Goal: Task Accomplishment & Management: Complete application form

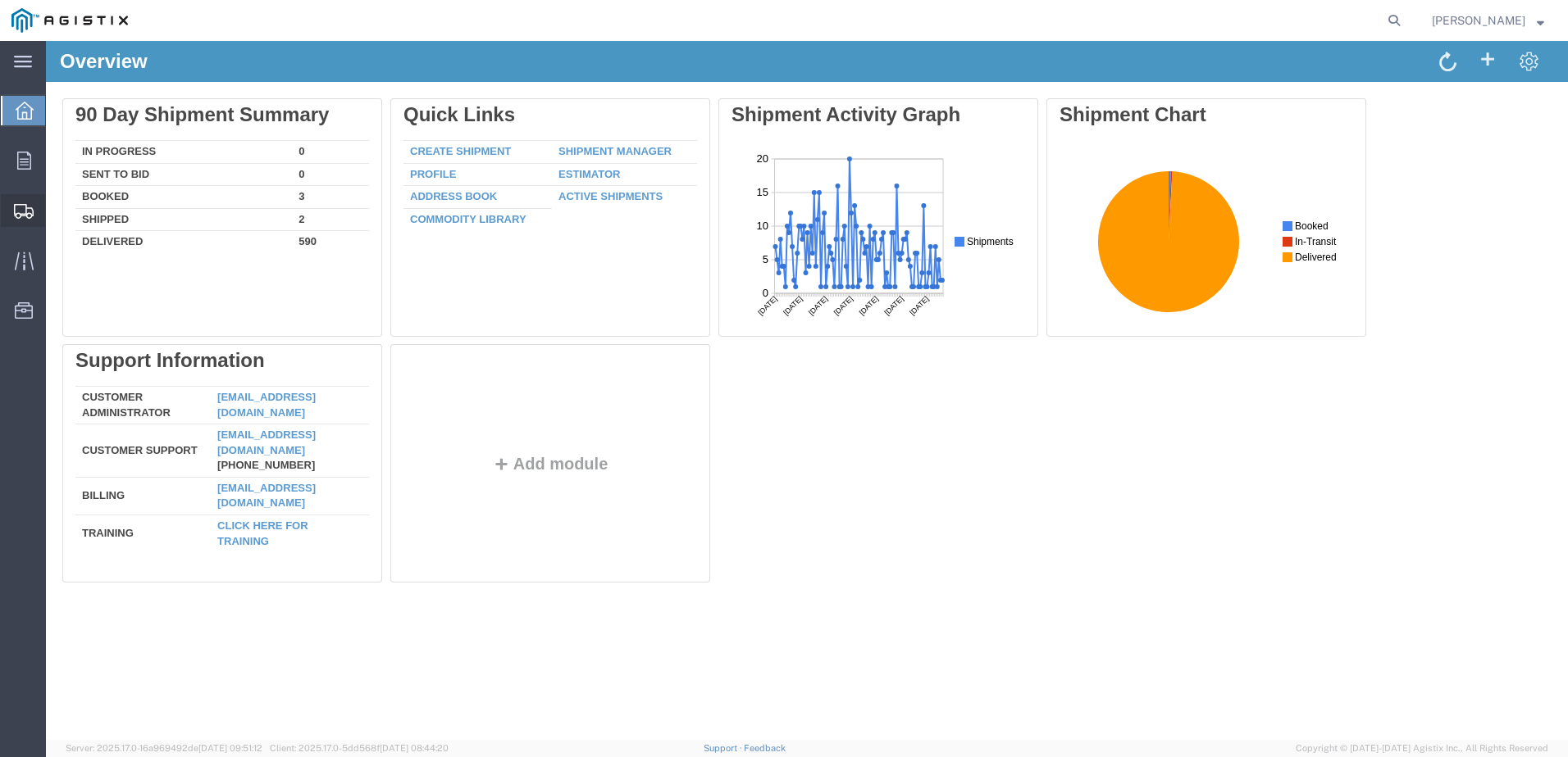
click at [0, 0] on span "Create Shipment" at bounding box center [0, 0] width 0 height 0
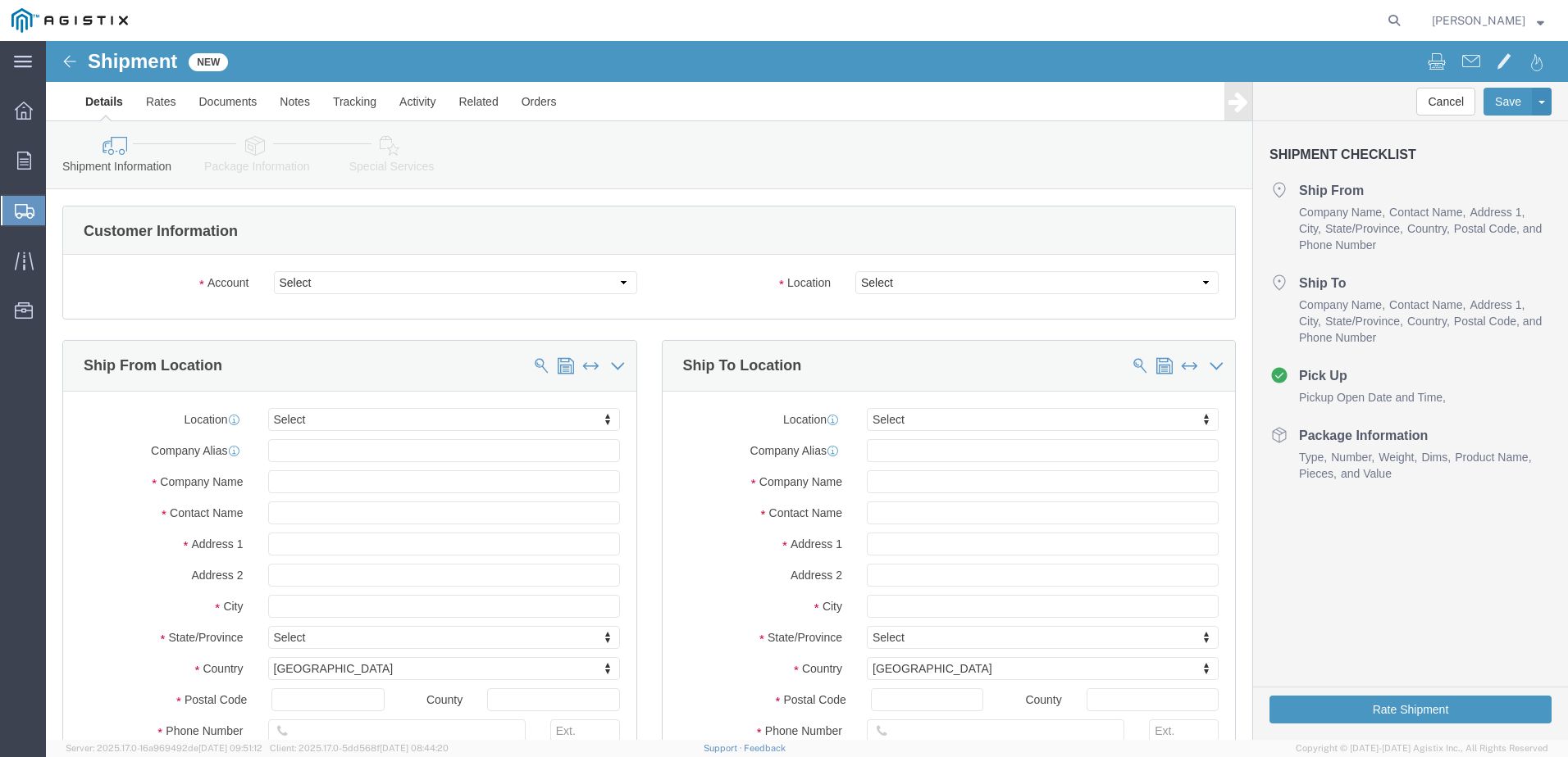
select select
click select "Select Oldcastle Precast Inc PG&E"
select select "9596"
click select "Select Oldcastle Precast Inc PG&E"
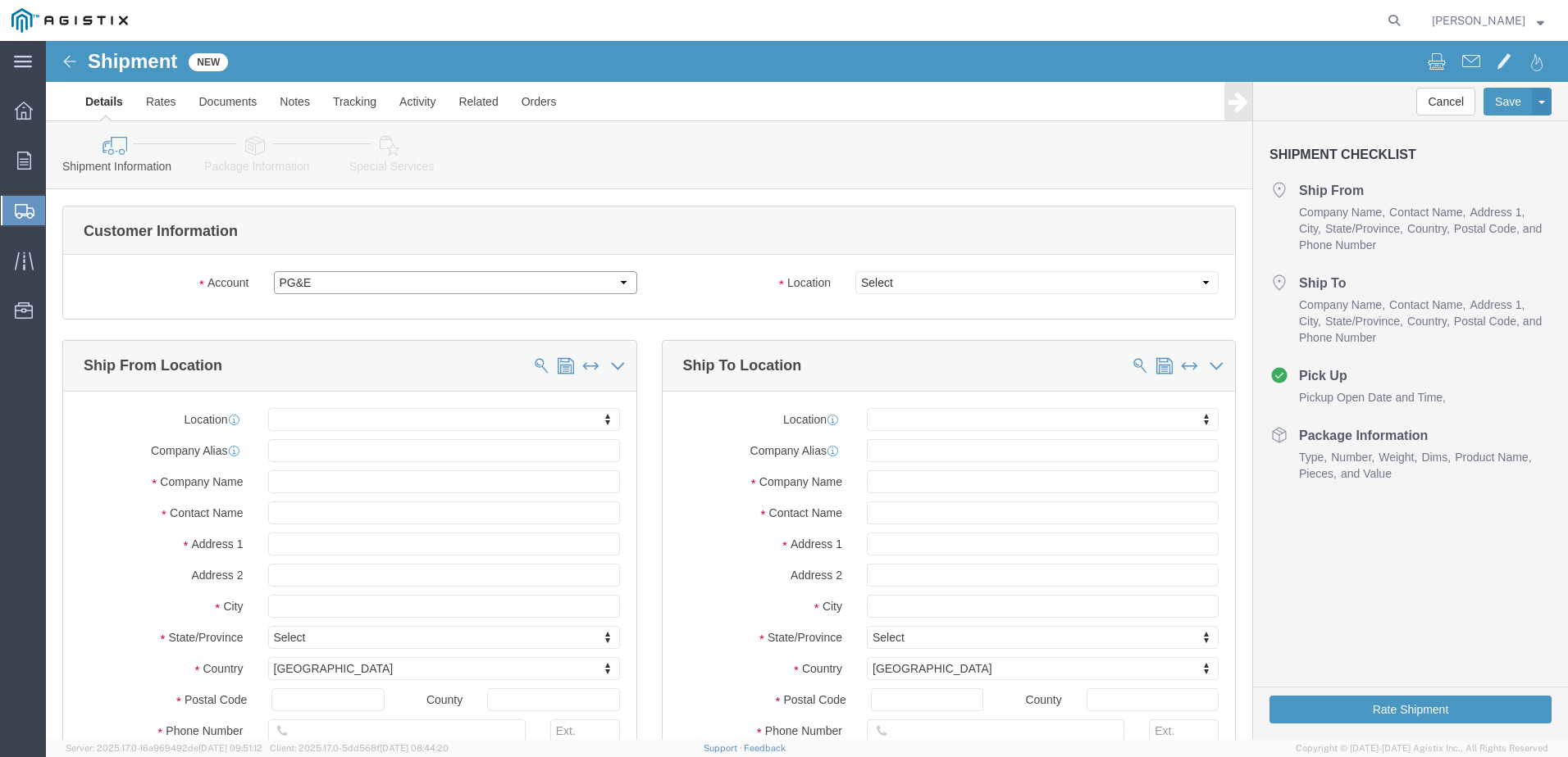
select select "PURCHORD"
select select
click select "Select Oldcastle Precast Inc PG&E"
select select "11176"
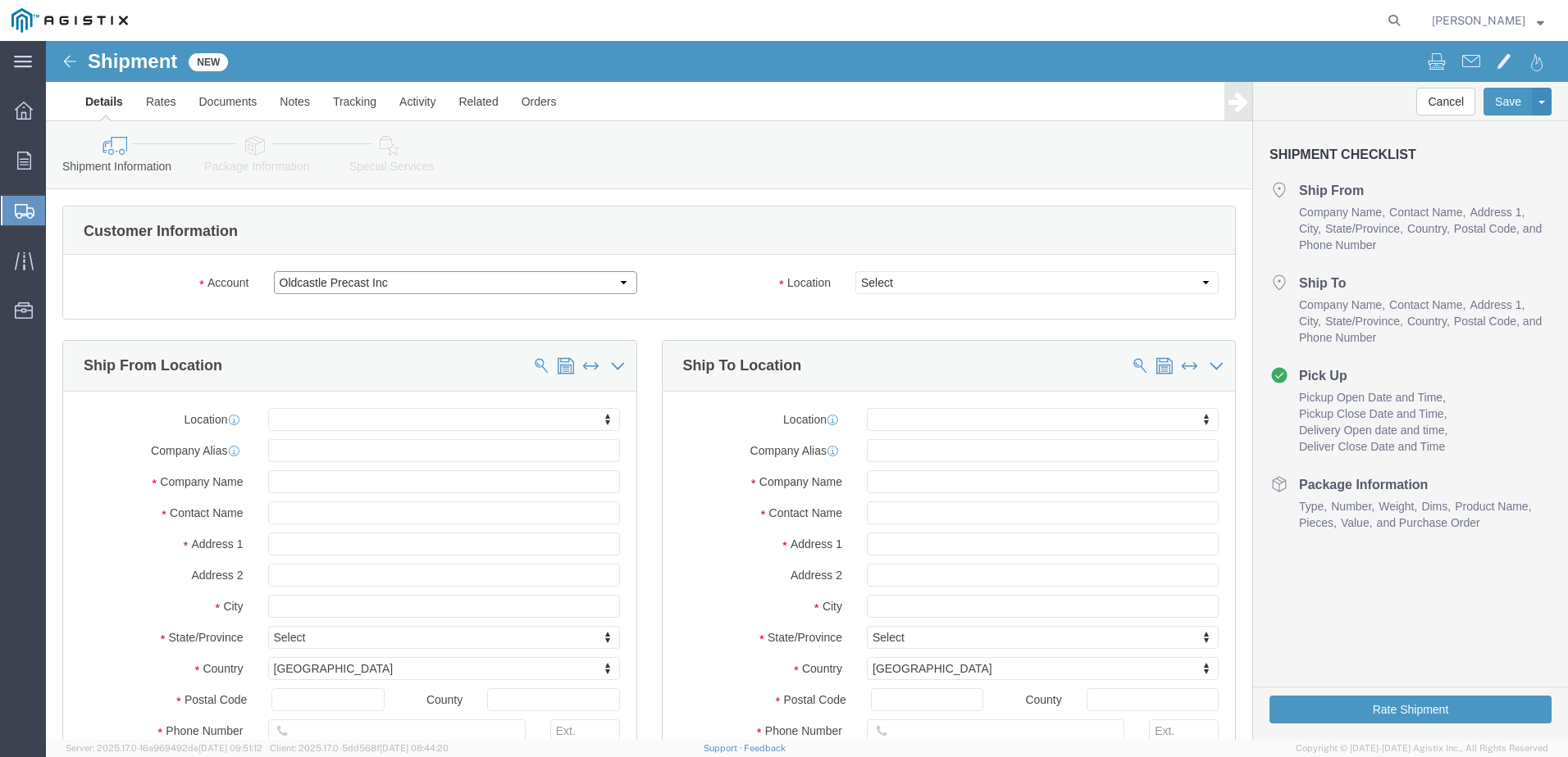
click select "Select Oldcastle Precast Inc PG&E"
select select "CUSTREF"
select select
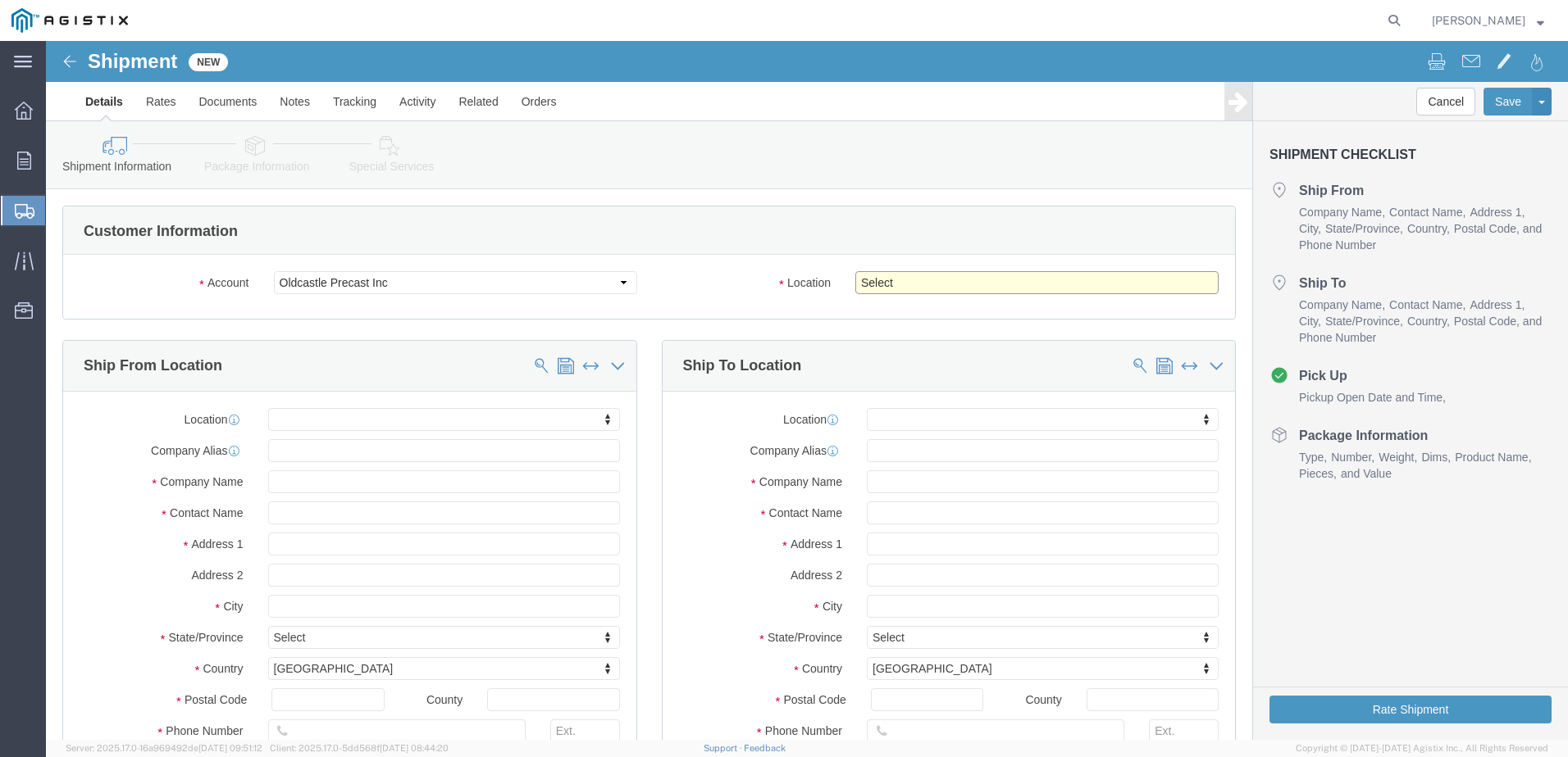
click select "Select [PERSON_NAME][GEOGRAPHIC_DATA][PERSON_NAME][GEOGRAPHIC_DATA][PERSON_NAME…"
click select "Select Oldcastle Precast Inc PG&E"
select select "9596"
click select "Select Oldcastle Precast Inc PG&E"
select select "PURCHORD"
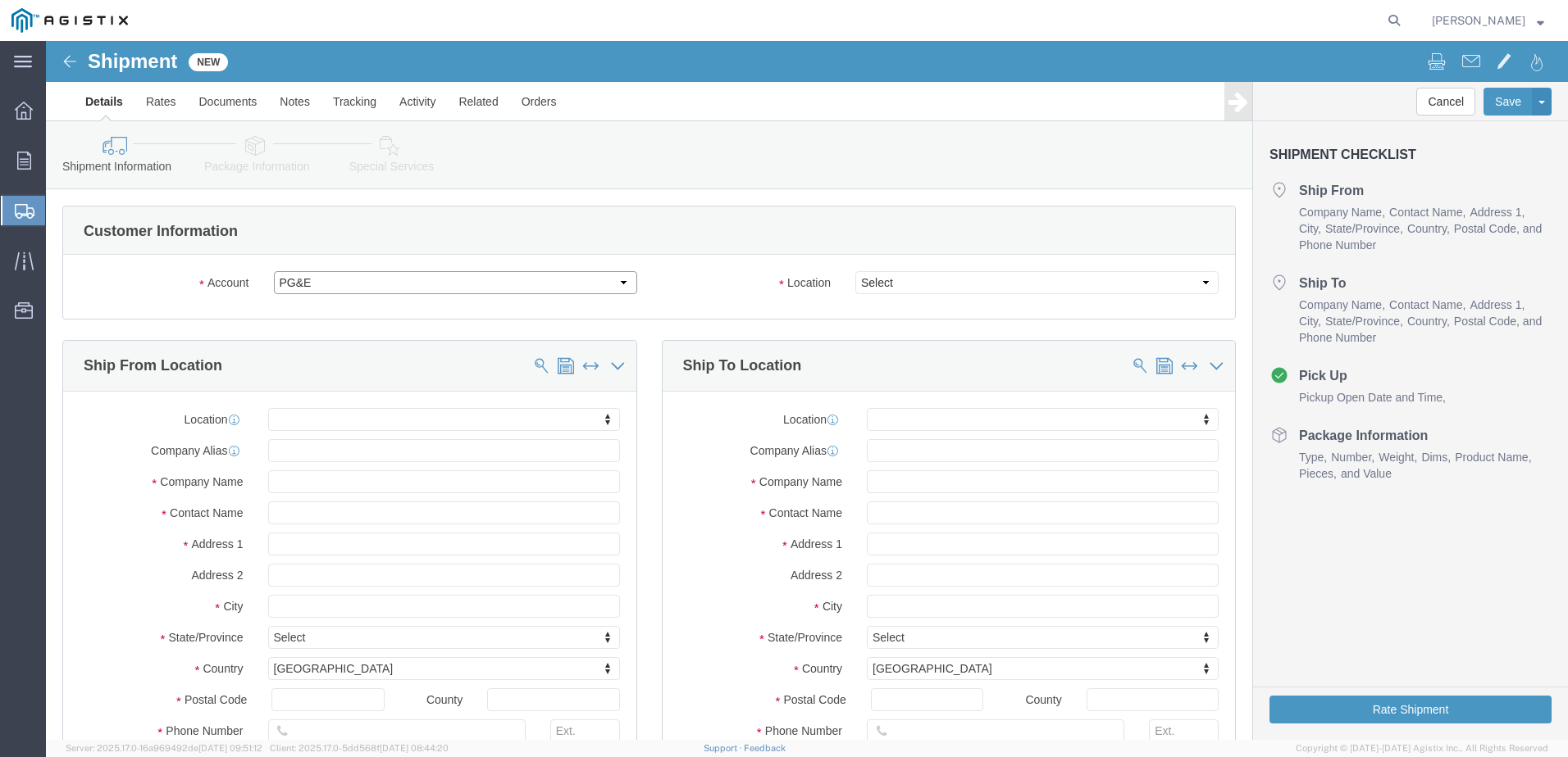
select select
click input "text"
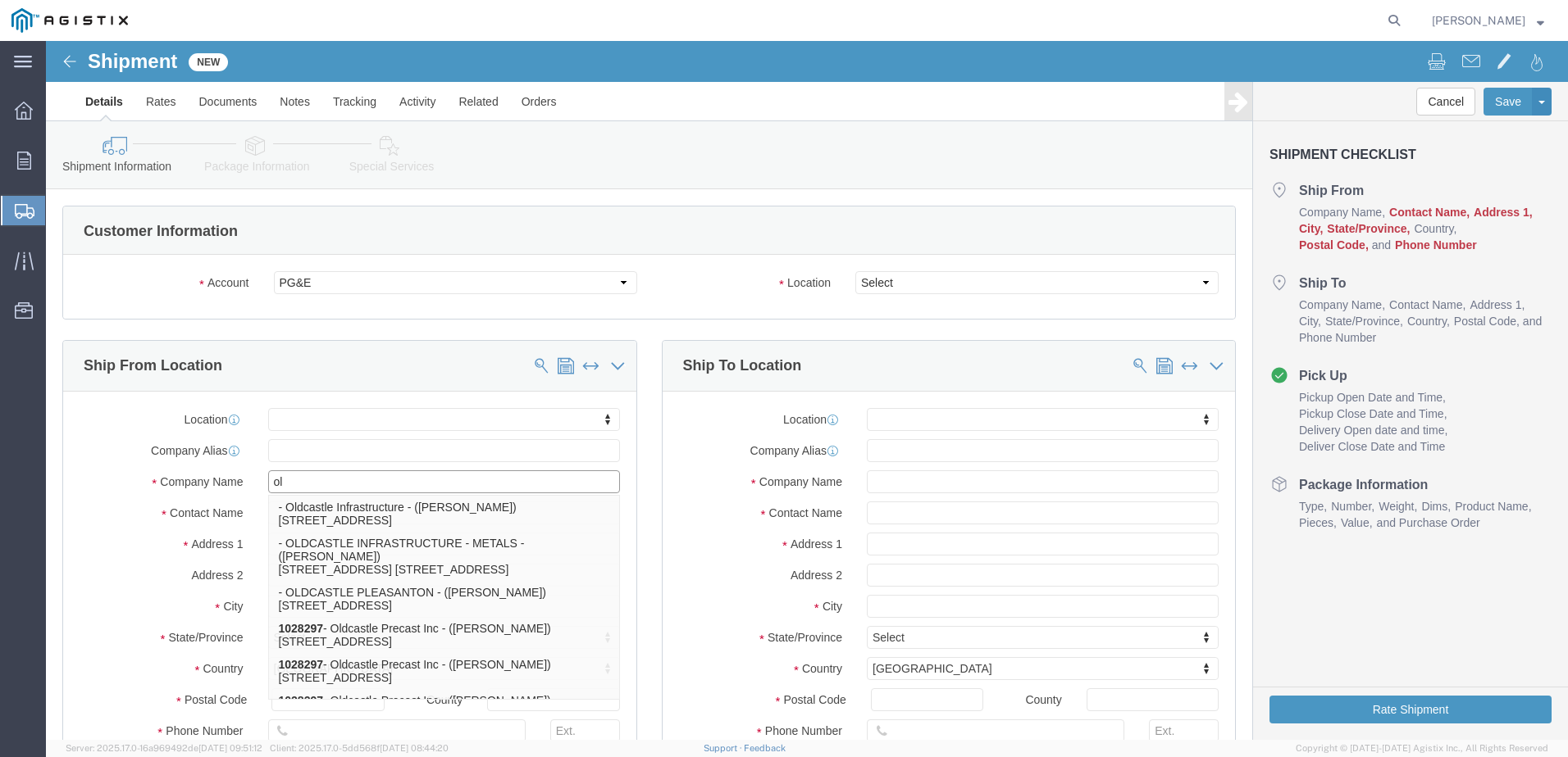
type input "o"
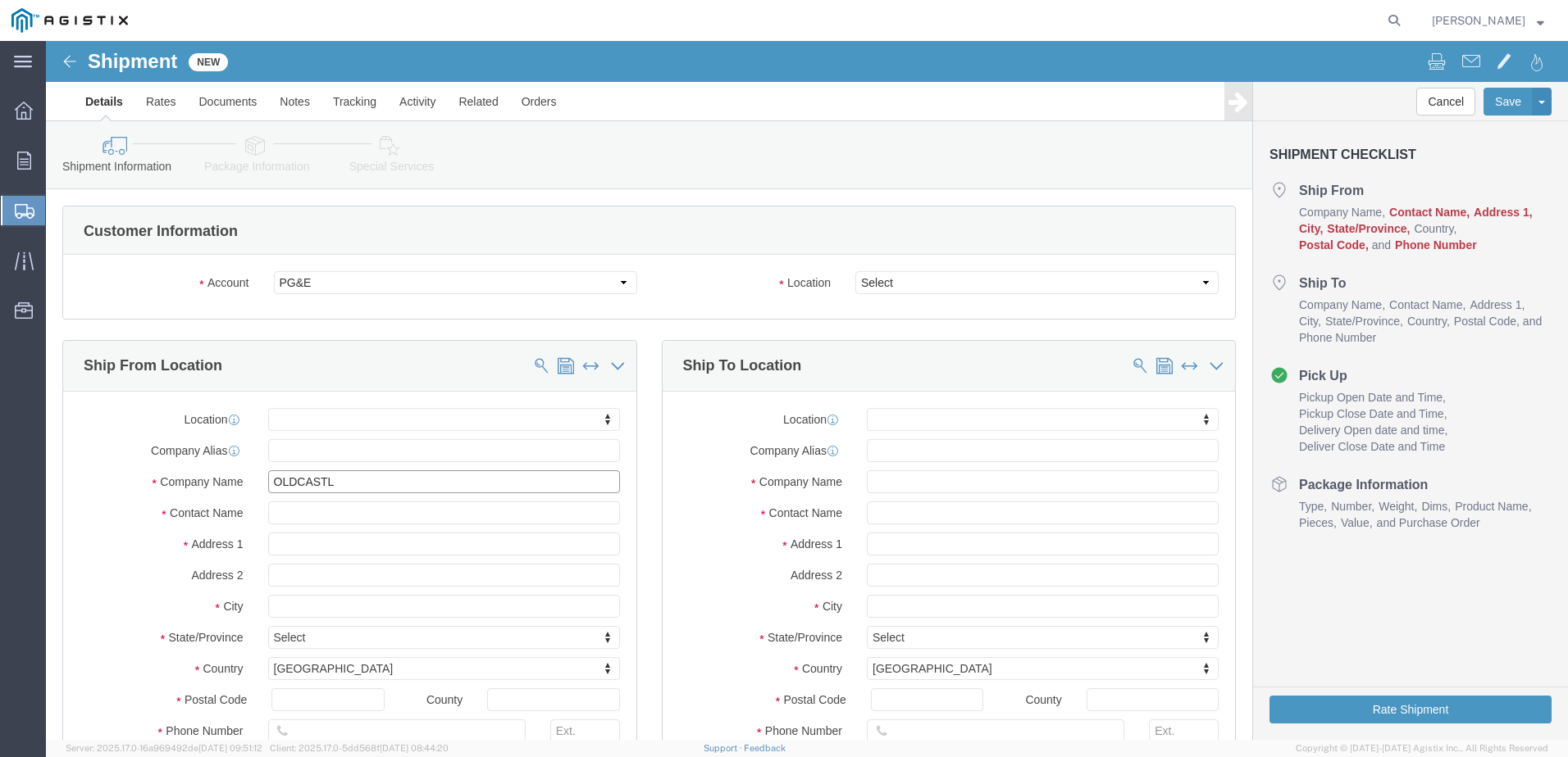
type input "OLDCASTLE"
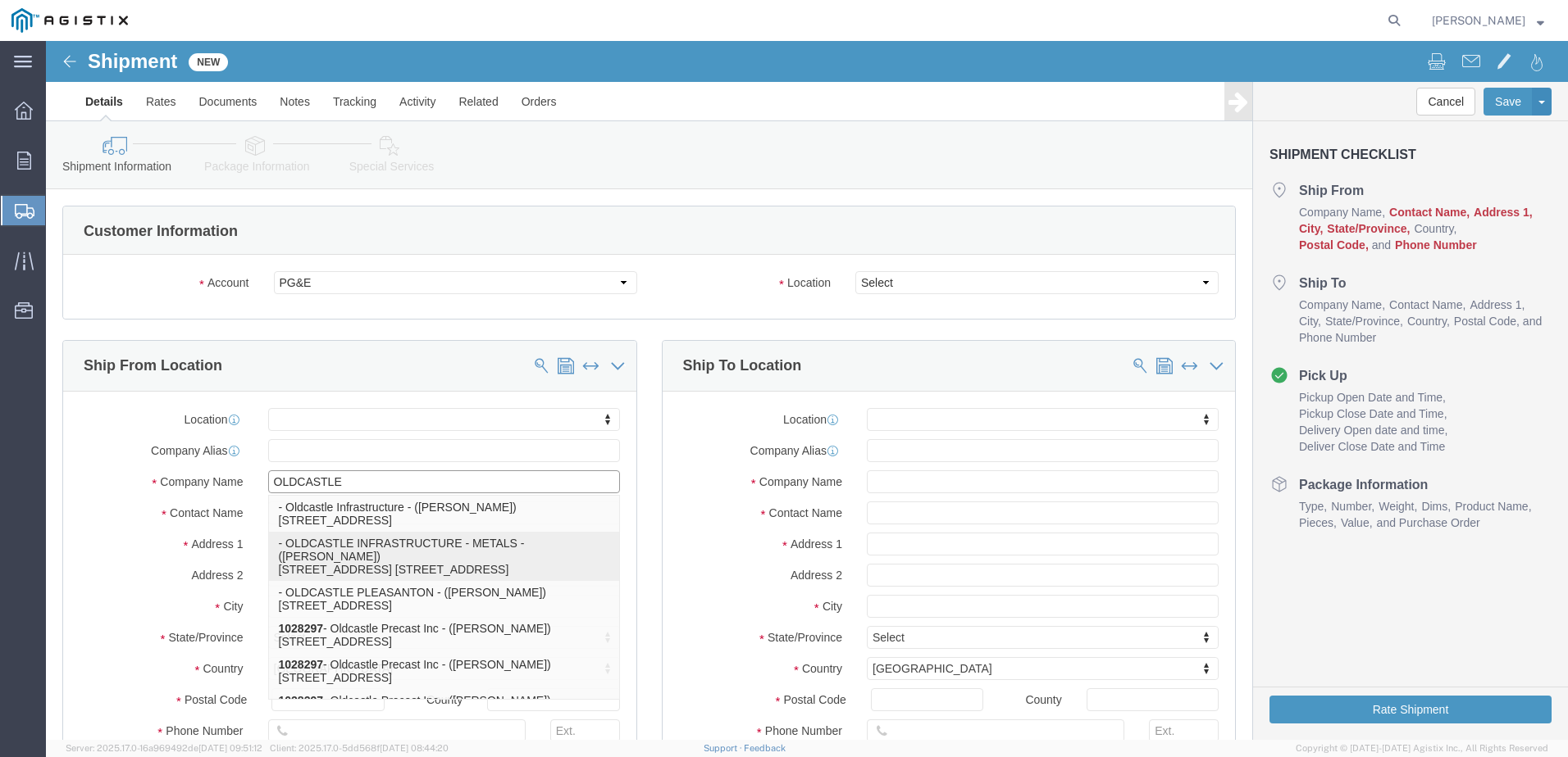
click p "- OLDCASTLE INFRASTRUCTURE - METALS - ([PERSON_NAME]) [STREET_ADDRESS][PERSON_N…"
select select
type input "[STREET_ADDRESS] BLDG. 1 NORTH"
type input "93637"
type input "OLDCASTLE INFRASTRUCTURE - METALS"
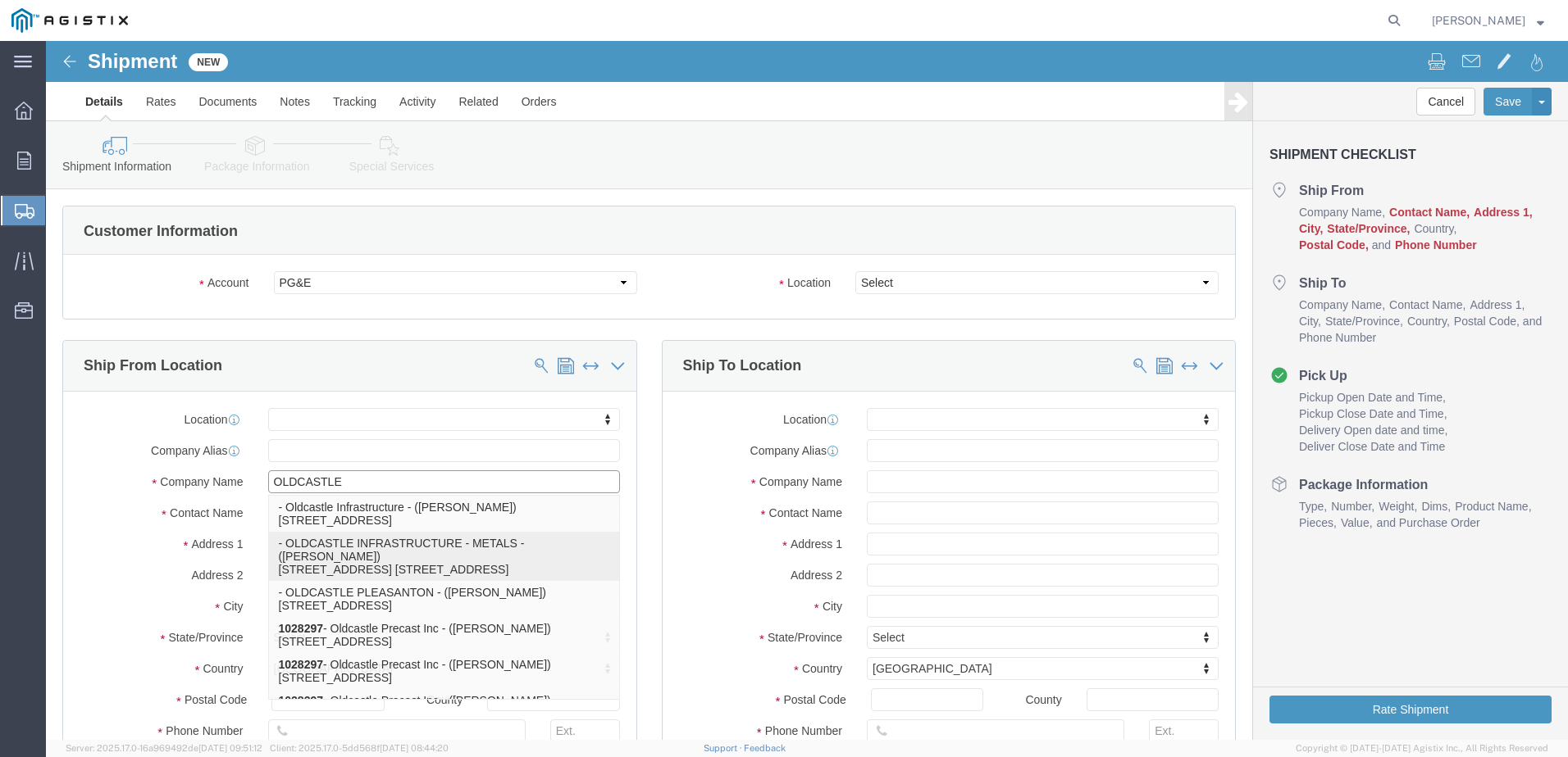
type input "[PERSON_NAME]"
type input "MADERA"
select select "CA"
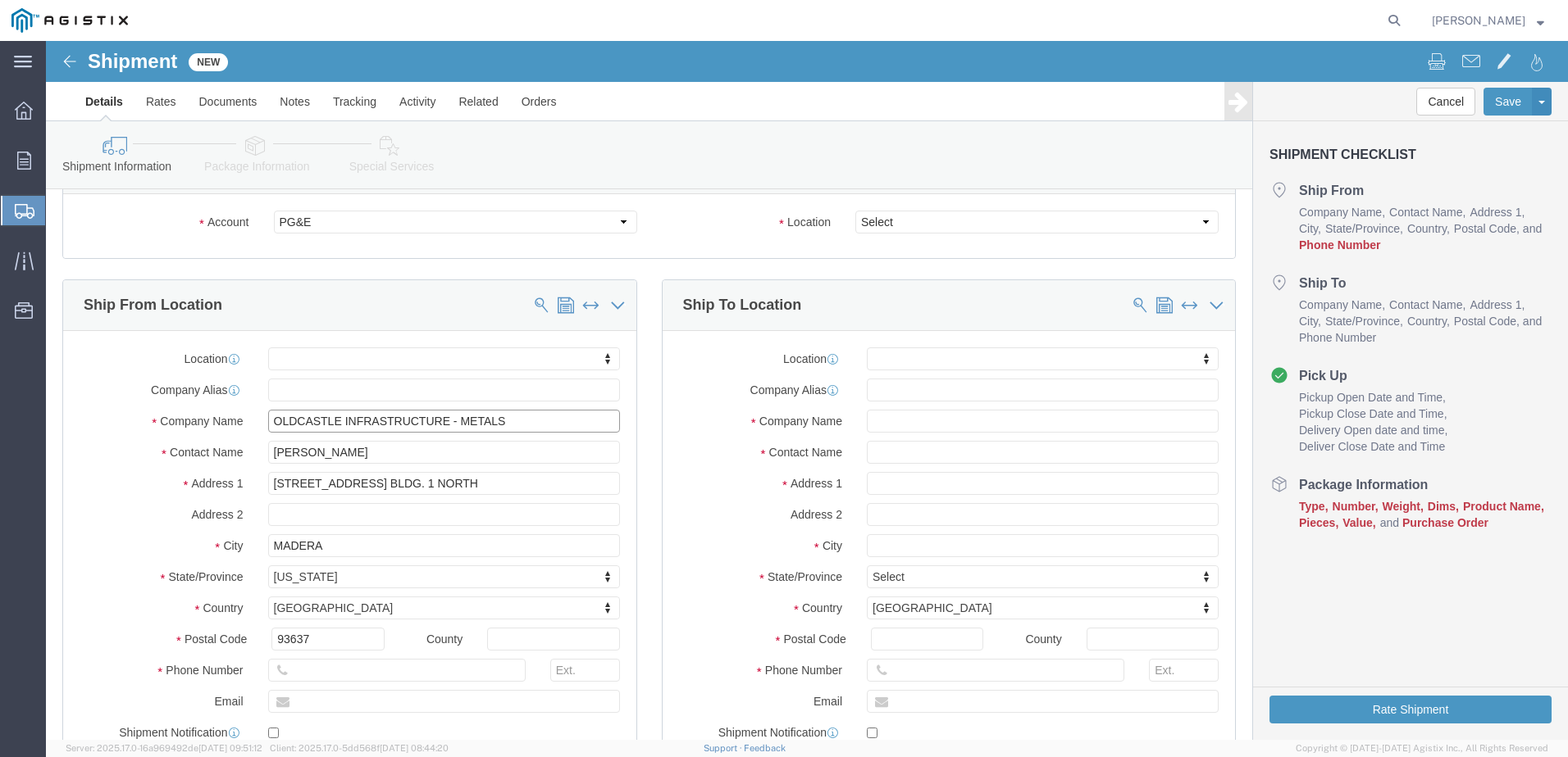
scroll to position [164, 0]
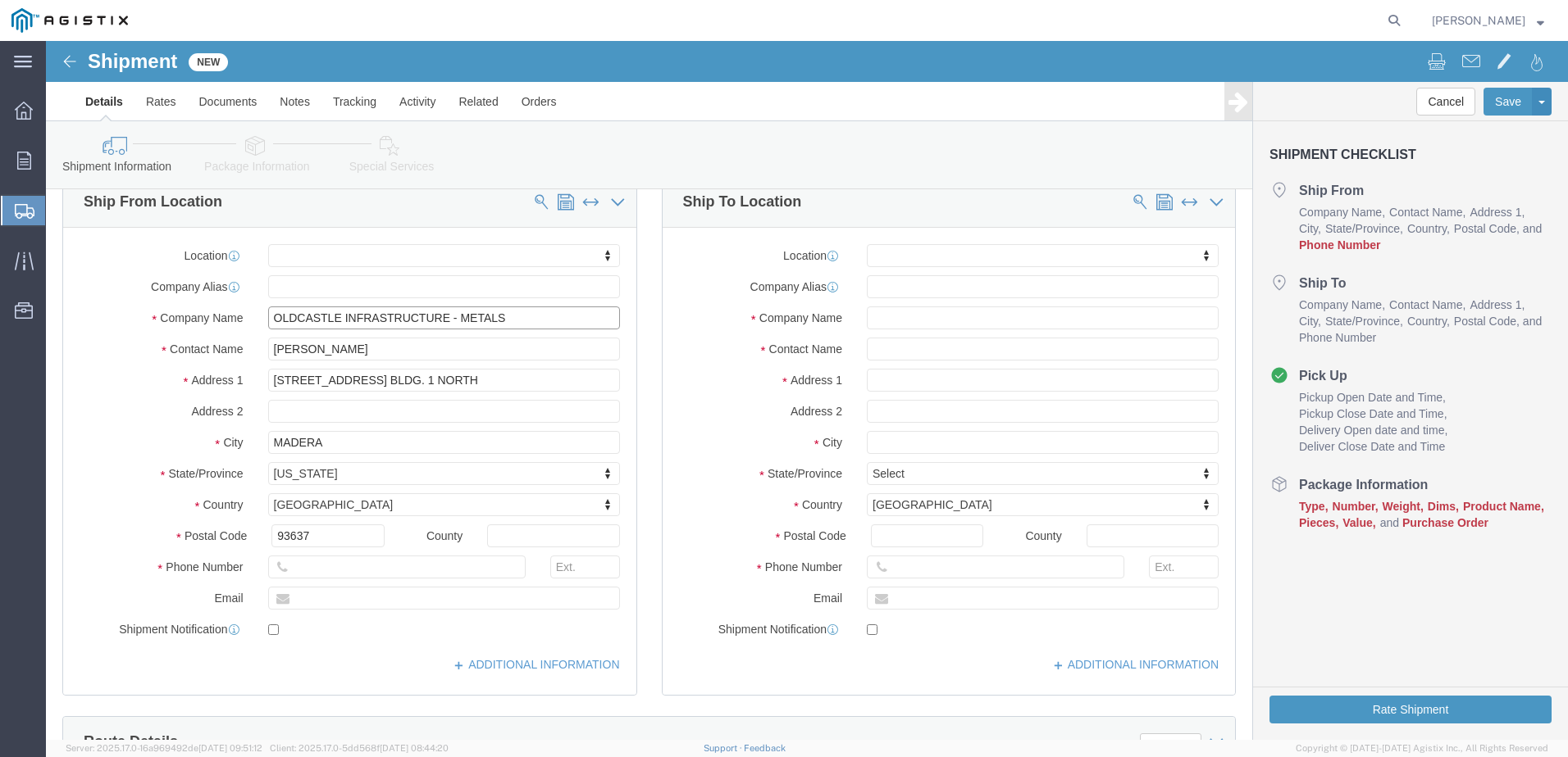
type input "OLDCASTLE INFRASTRUCTURE - METALS"
click input "text"
type input "[PHONE_NUMBER]"
click input "text"
type input "[PERSON_NAME][EMAIL_ADDRESS][PERSON_NAME][DOMAIN_NAME]"
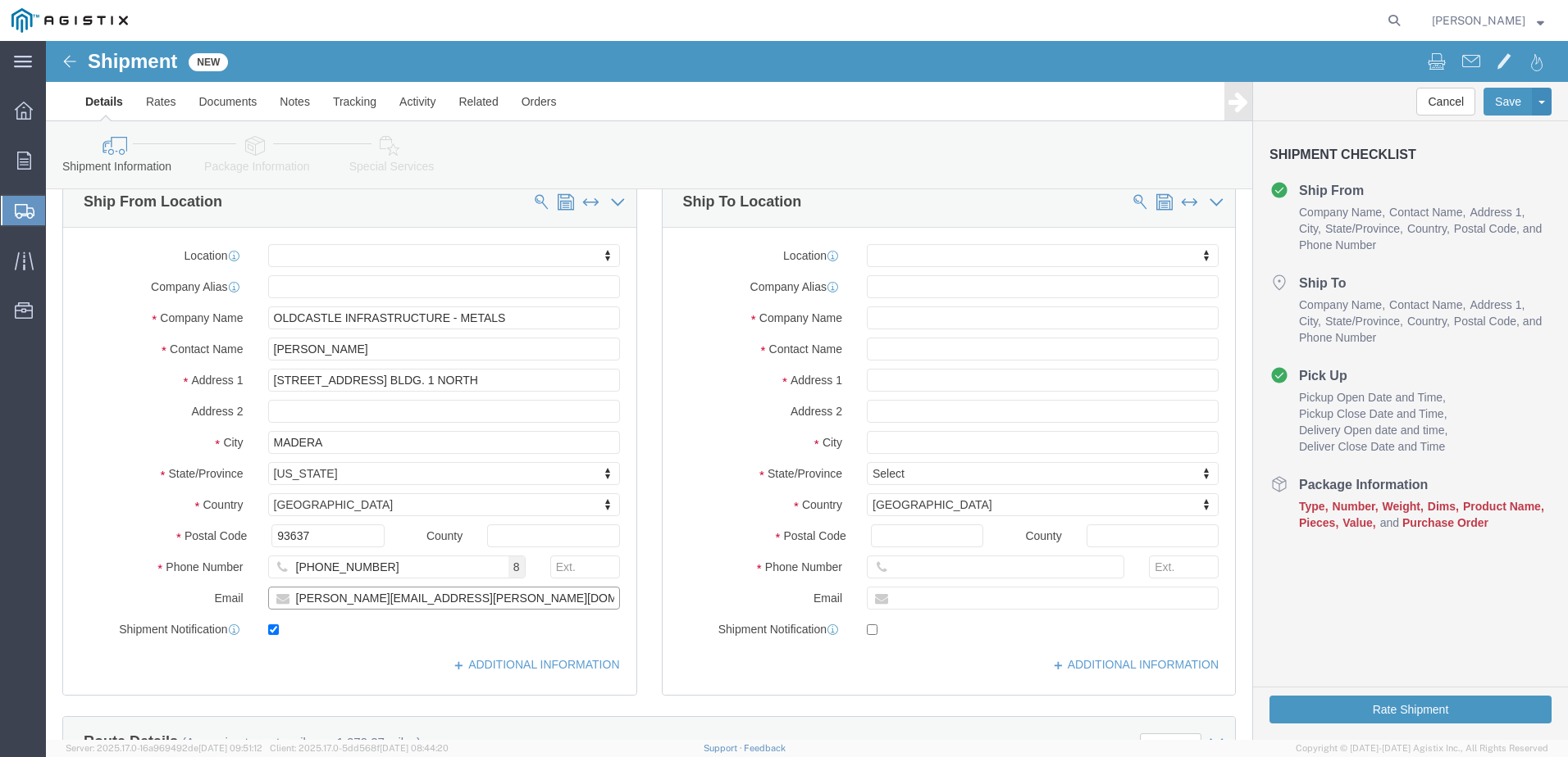
checkbox input "true"
click div "Location My Profile Location (OBSOLETE) [PERSON_NAME] SC - GC TRAILER (OBSOLETE…"
click input "text"
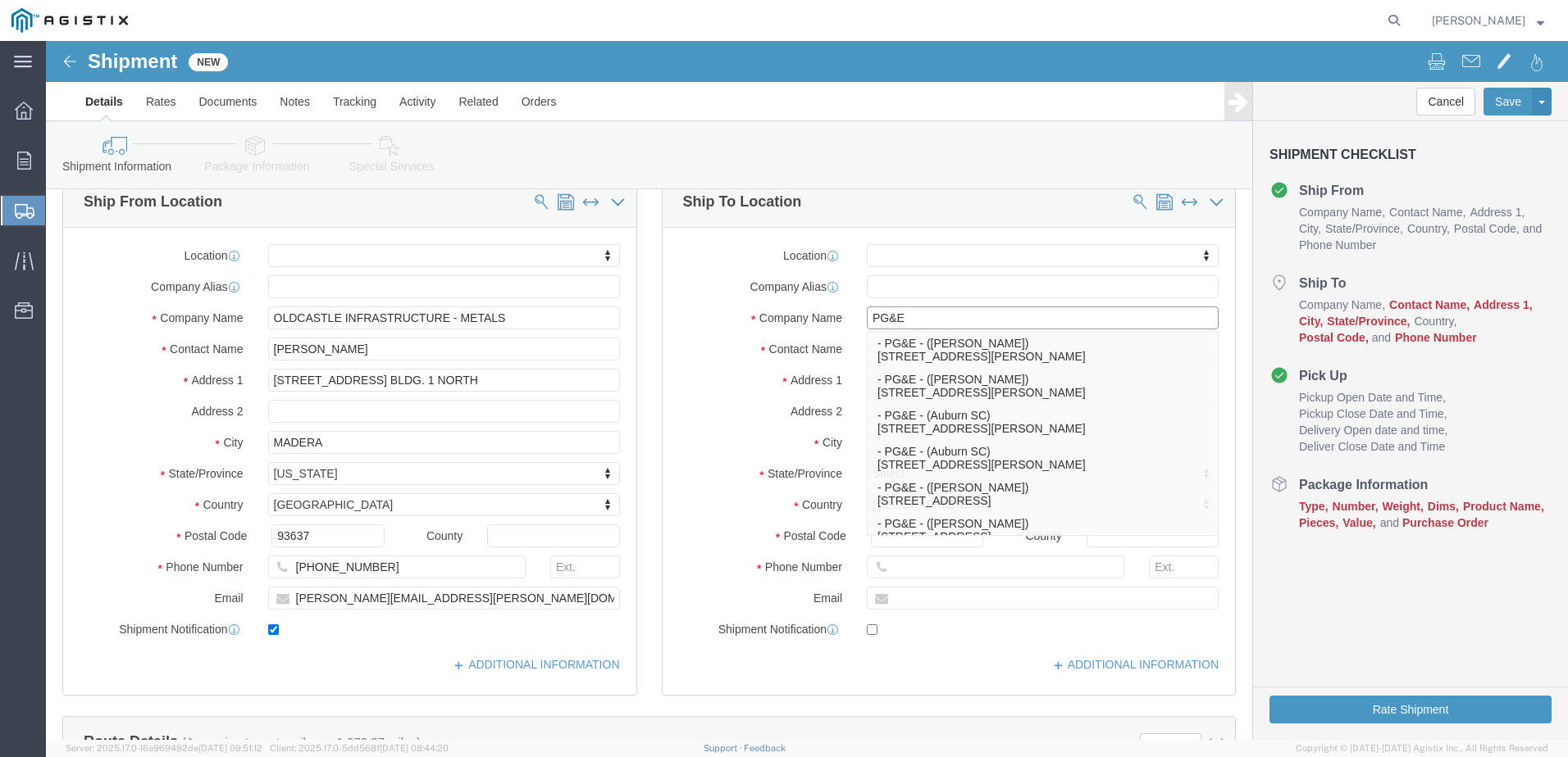
type input "PG&E"
click div "Location My Profile Location (OBSOLETE) [PERSON_NAME] SC - GC TRAILER (OBSOLETE…"
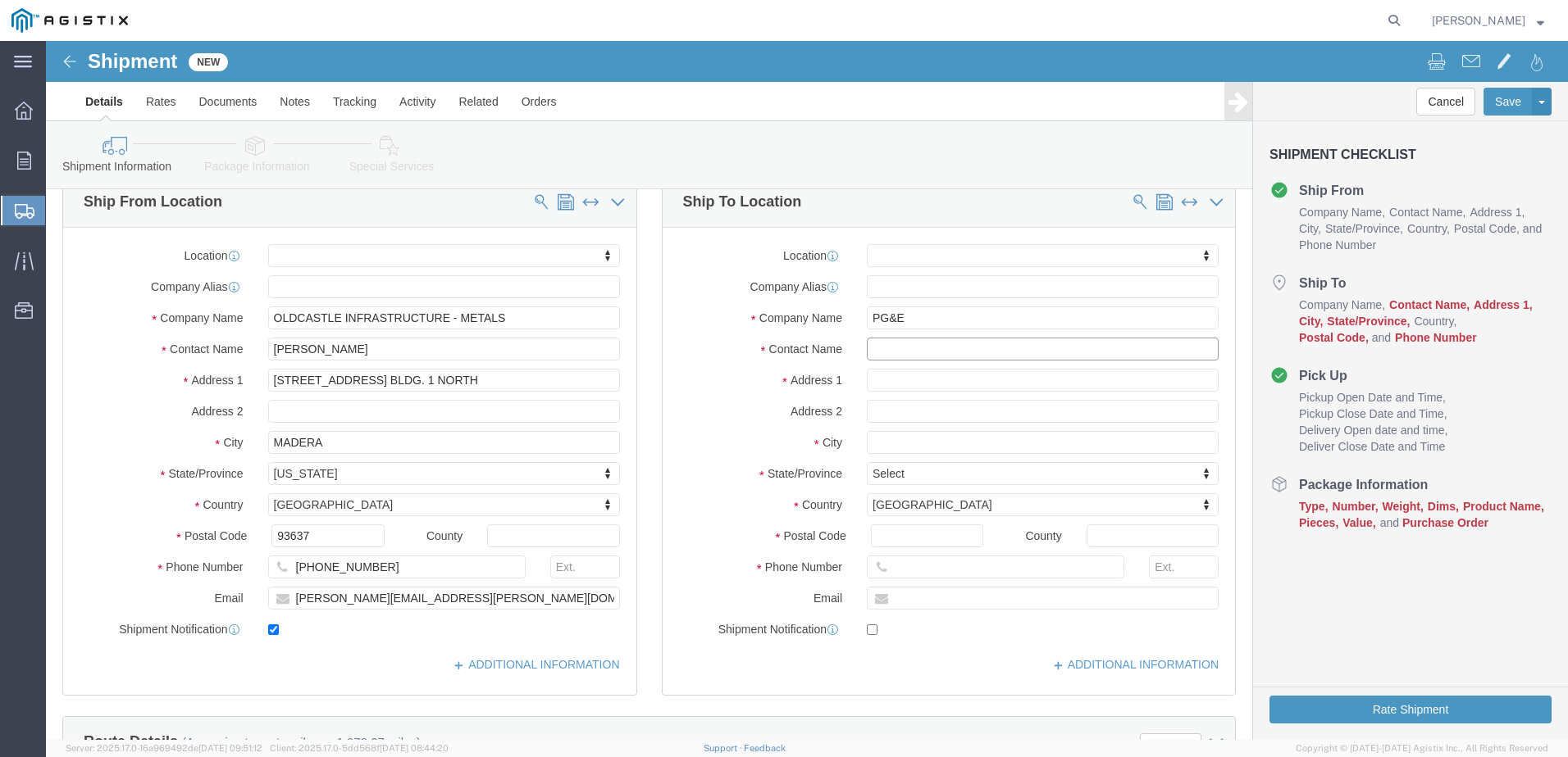
click input "text"
type input "[PERSON_NAME]"
type input "[STREET_ADDRESS]"
select select
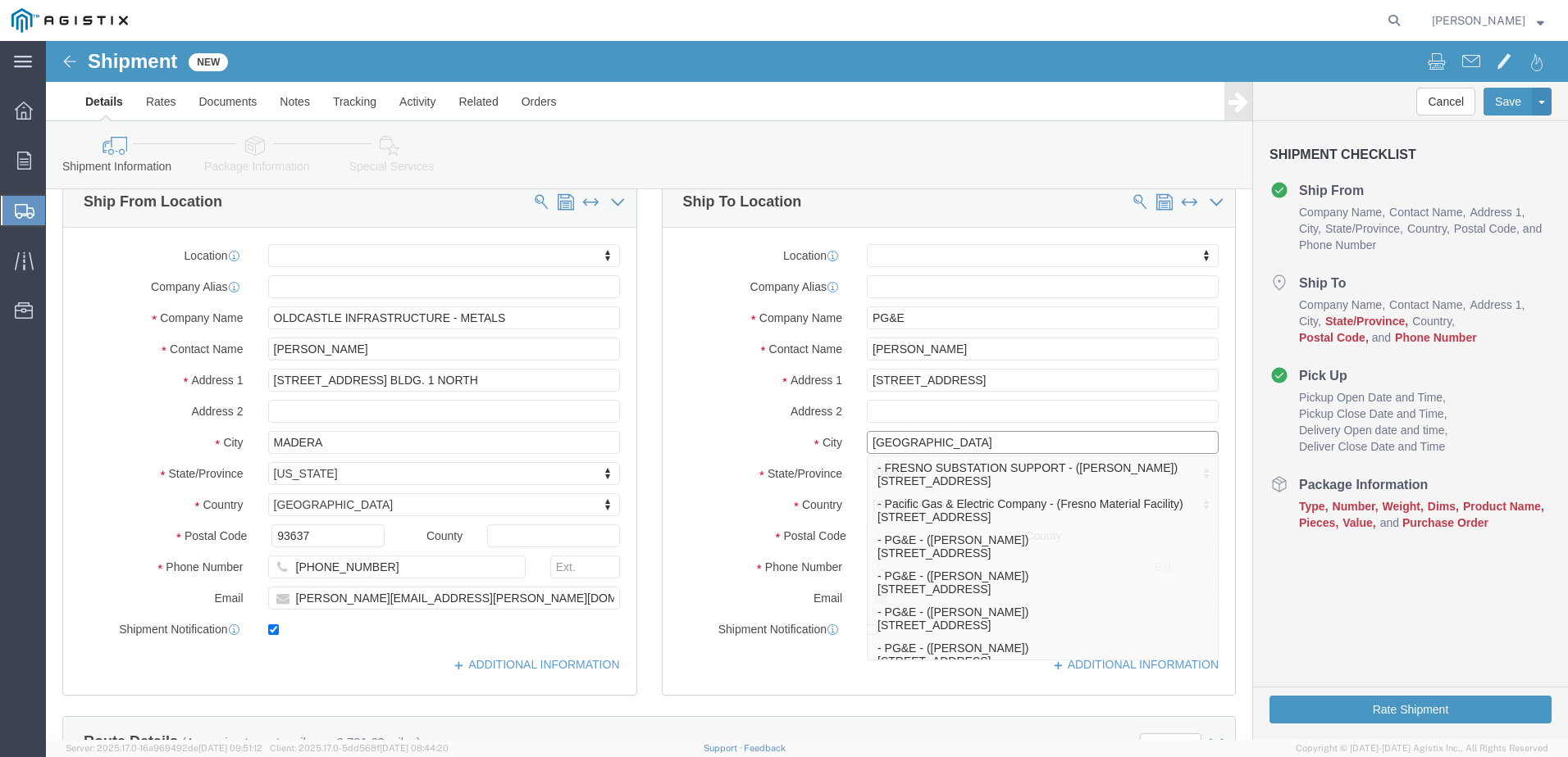
type input "[GEOGRAPHIC_DATA]"
click div "Location My Profile Location (OBSOLETE) [PERSON_NAME] SC - GC TRAILER (OBSOLETE…"
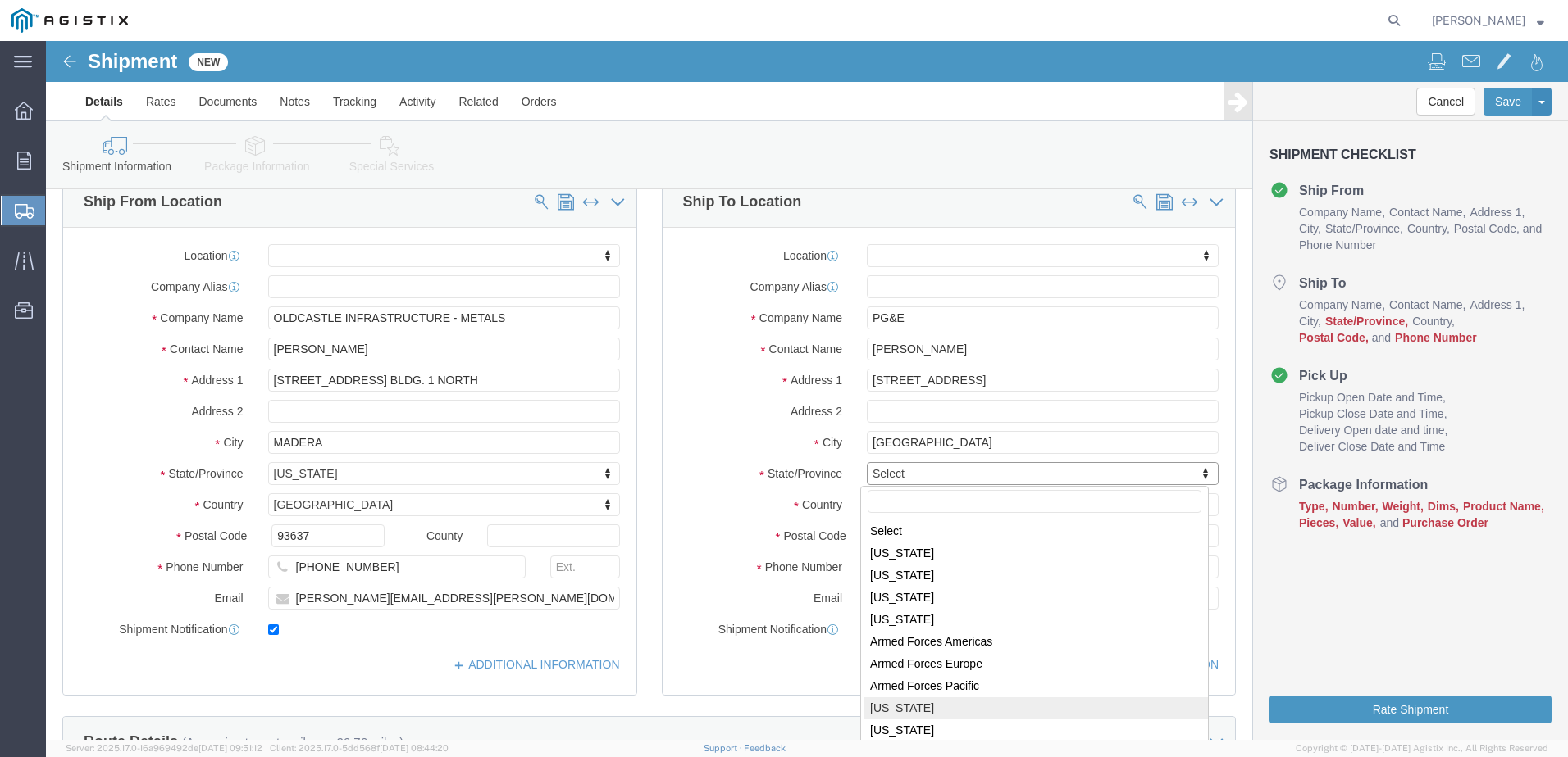
select select
select select "CA"
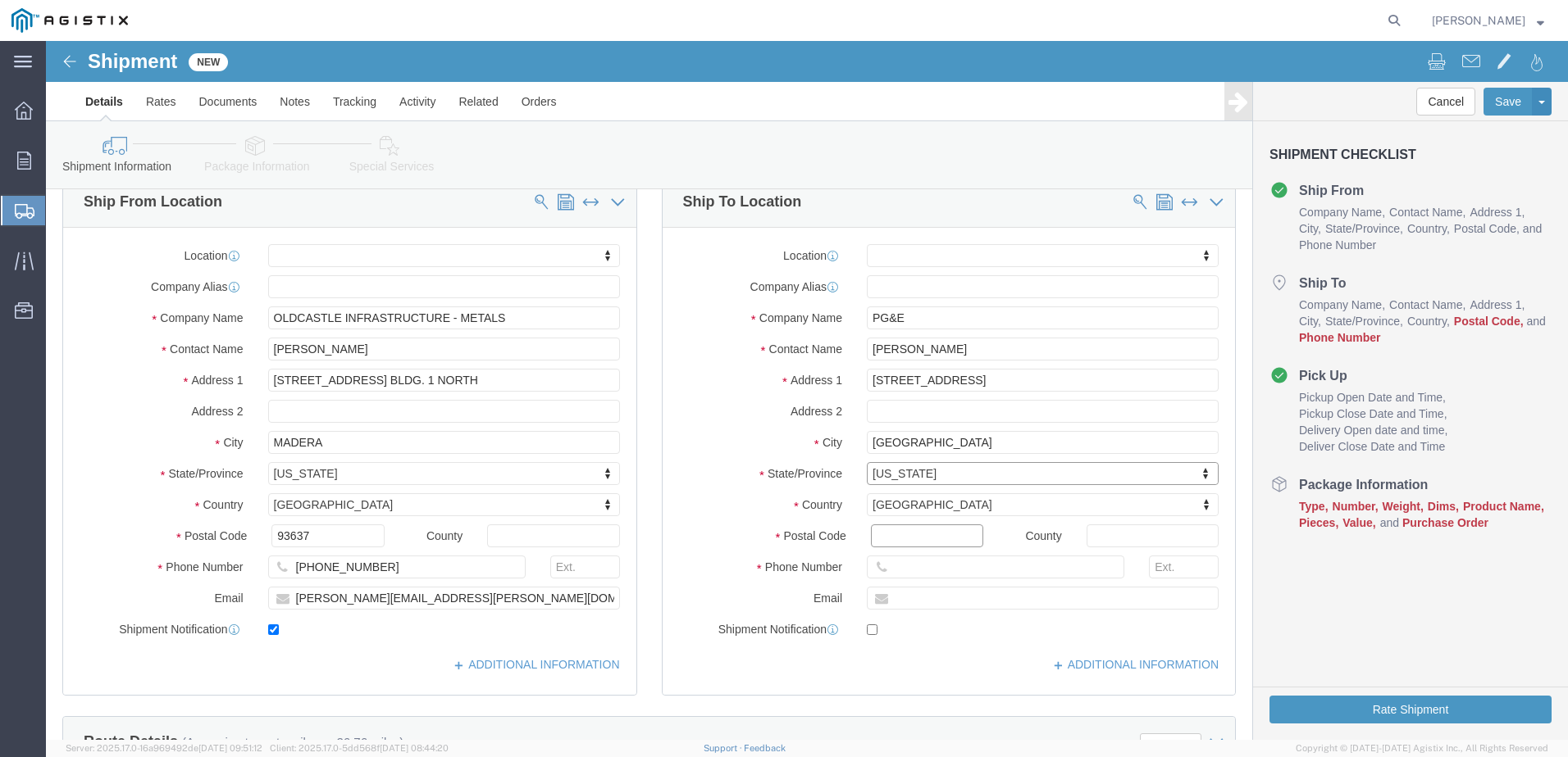
click input "Postal Code"
type input "93725"
select select
click input "text"
type input "[PHONE_NUMBER]"
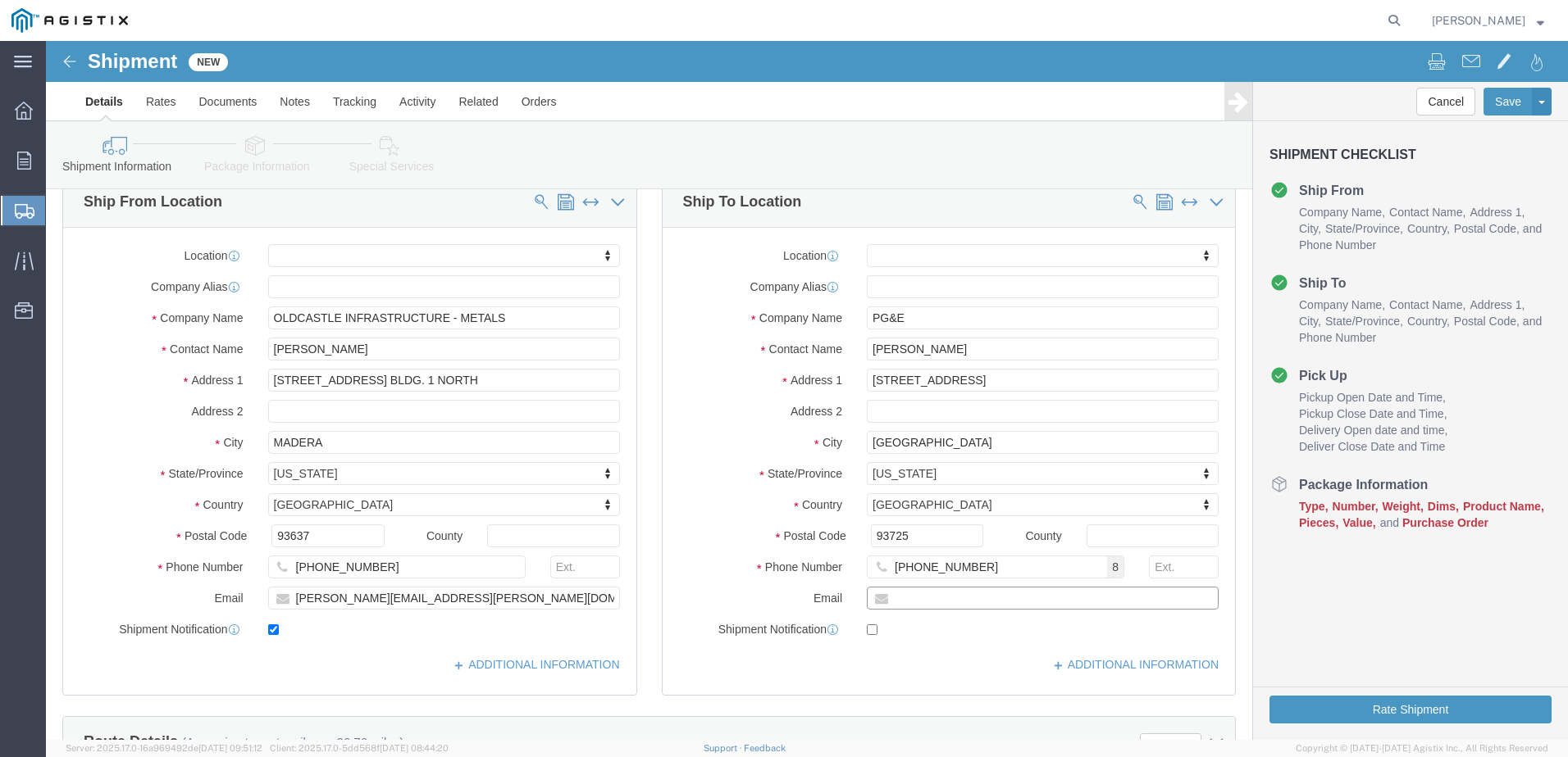
click input "text"
type input "[EMAIL_ADDRESS][DOMAIN_NAME]"
click input "checkbox"
checkbox input "true"
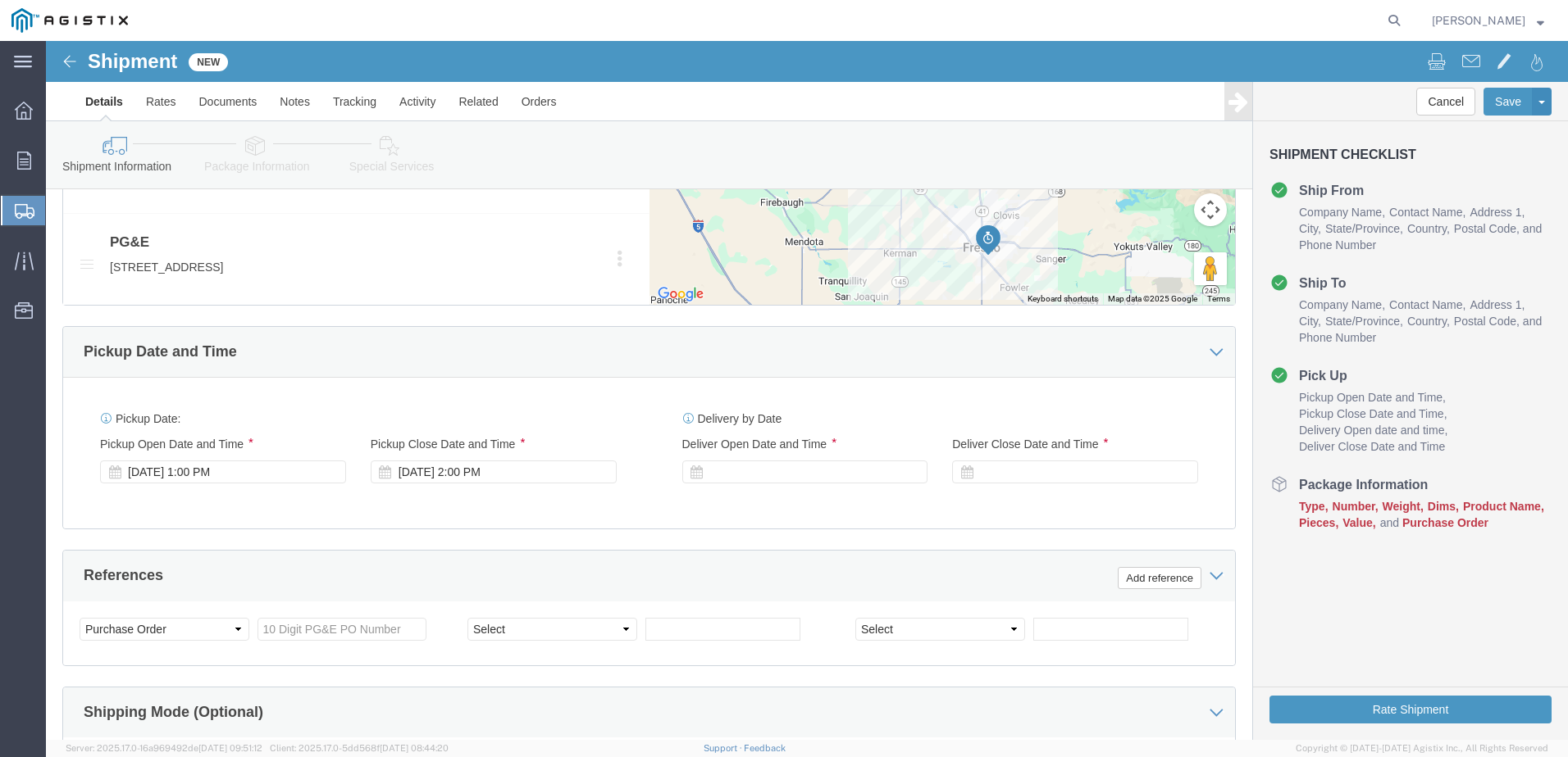
scroll to position [902, 0]
click div "[DATE] 1:00 PM"
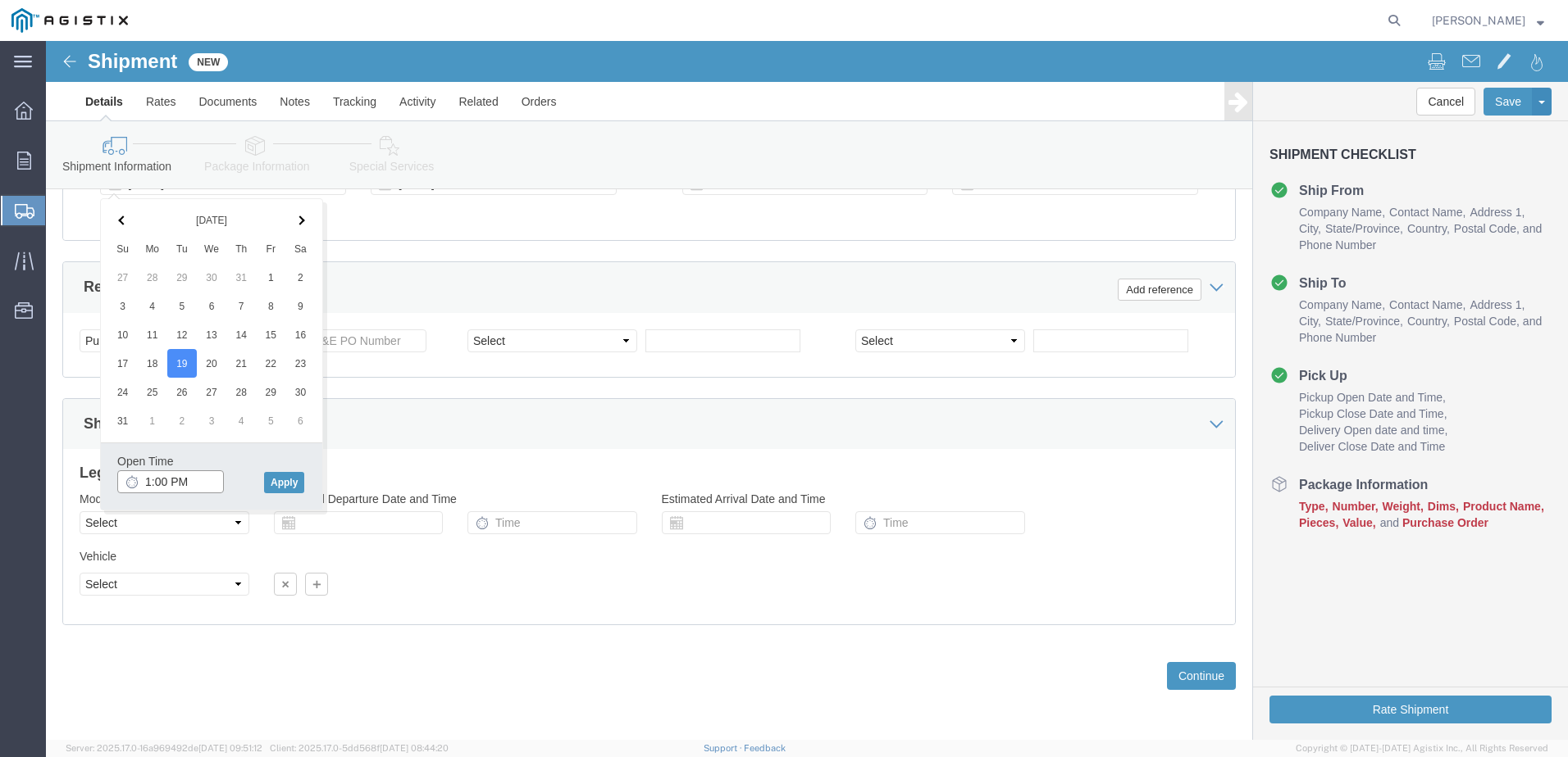
click input "1:00 PM"
click input "6:00 PM"
type input "6:00 AM"
click button "Apply"
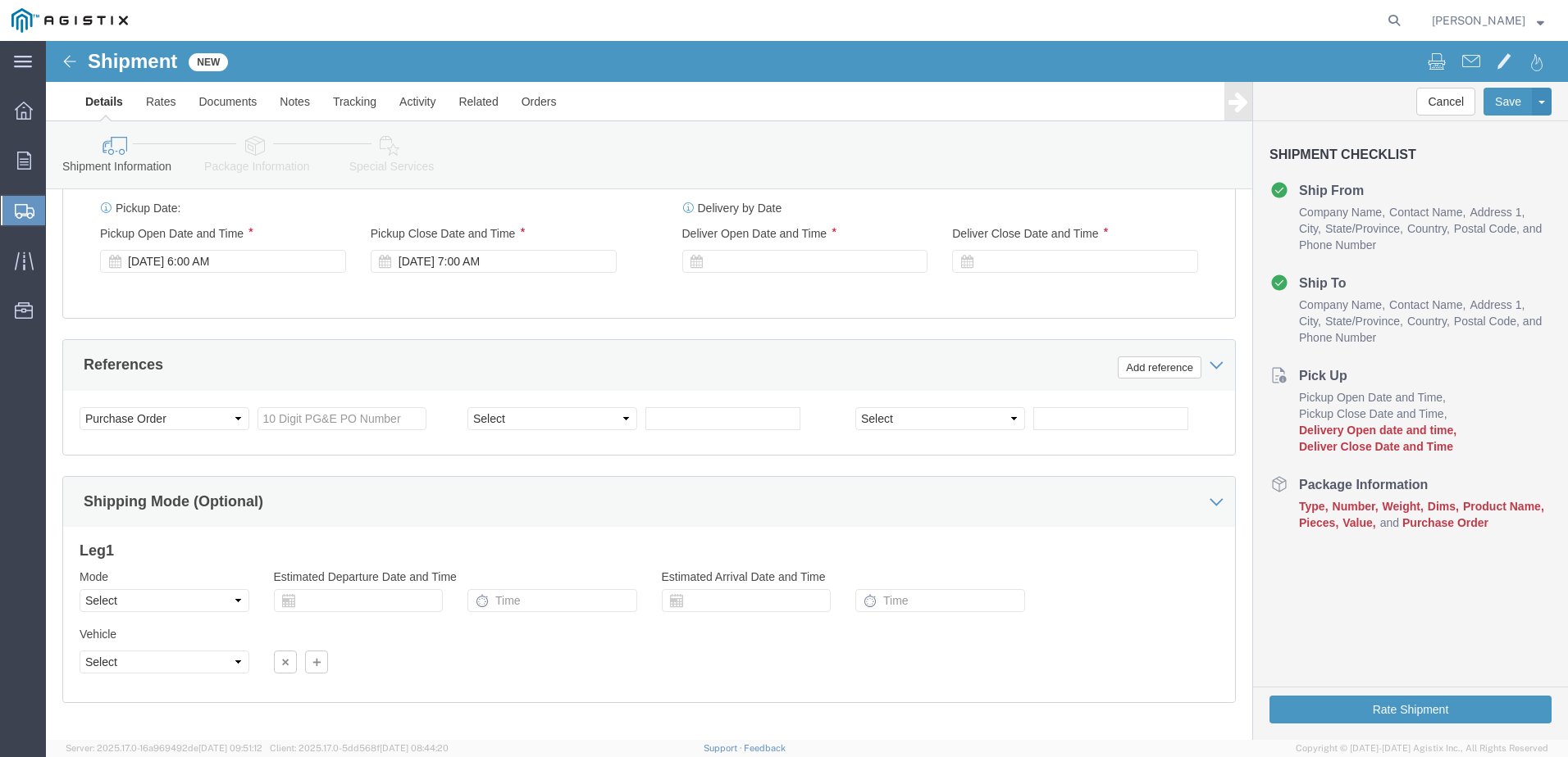
scroll to position [1108, 0]
click div "[DATE] 7:00 AM"
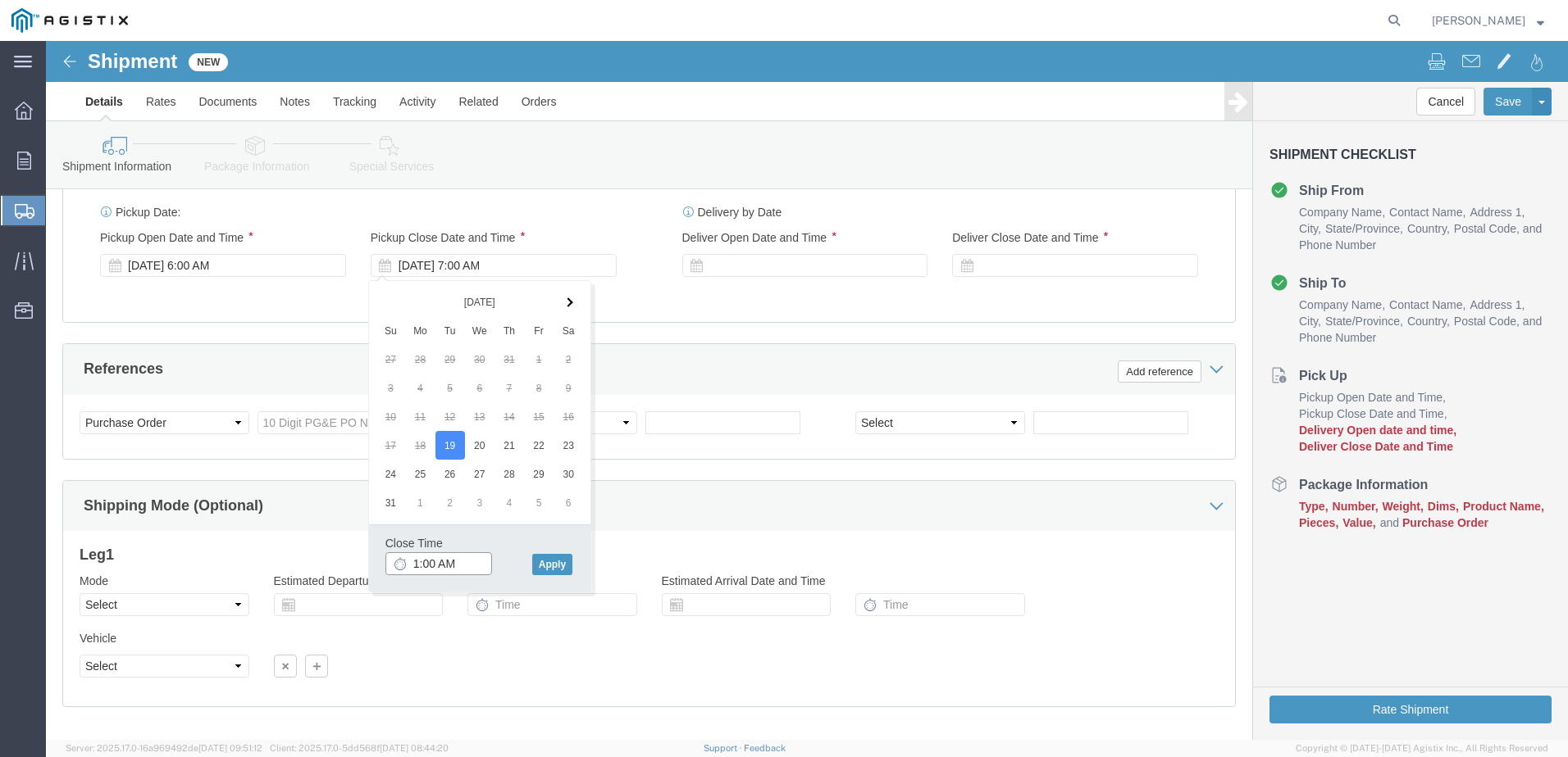
click input "1:00 AM"
type input "1:00 PM"
click div "Close Time 1:00 PM [DATE] 7:00 AM - [DATE] 7:00 AM Cancel Apply"
click button "Apply"
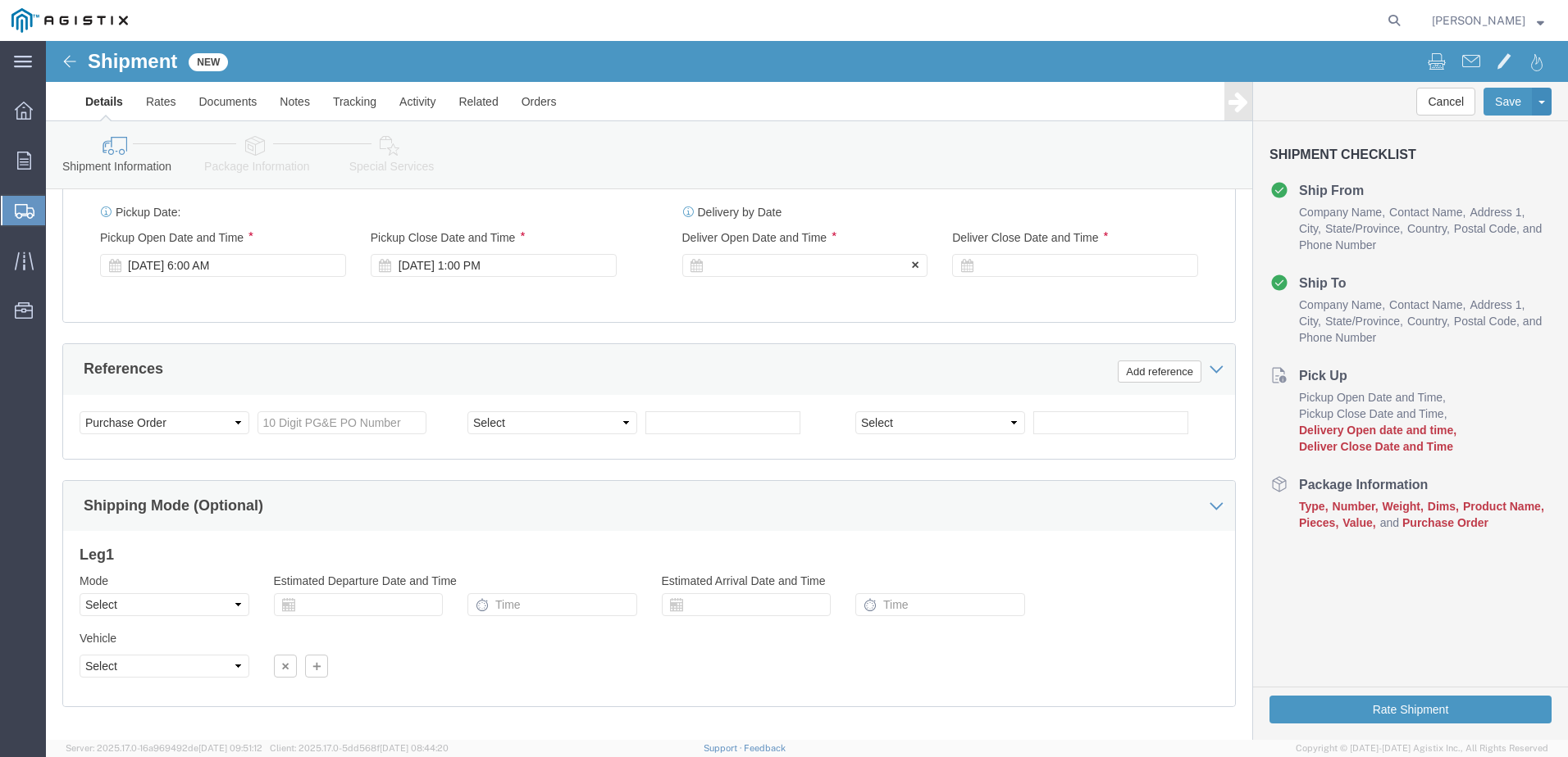
click div
click input "2:00 PM"
click input "9:00 PM"
type input "9:00 AM"
click button "Apply"
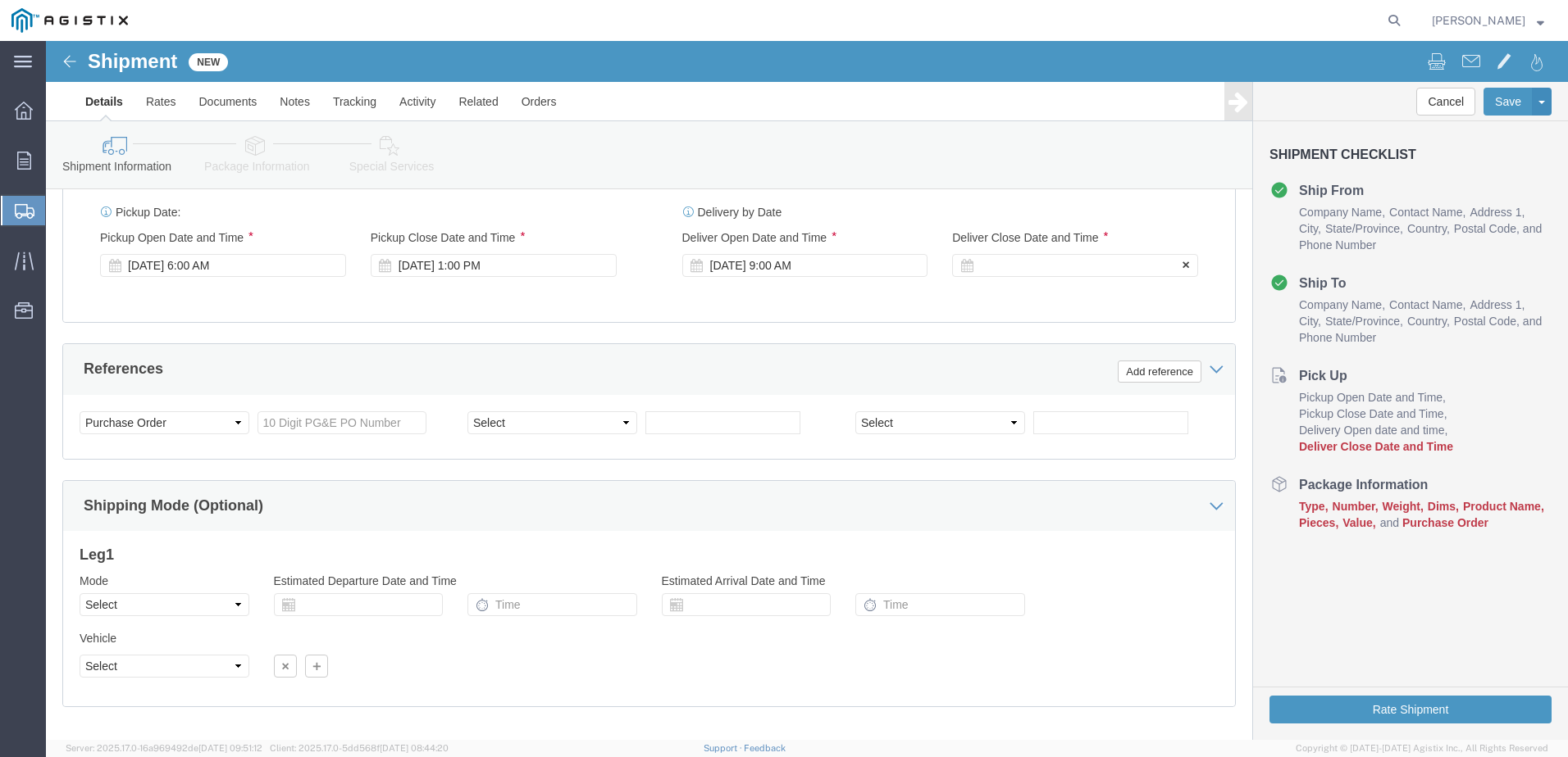
click div
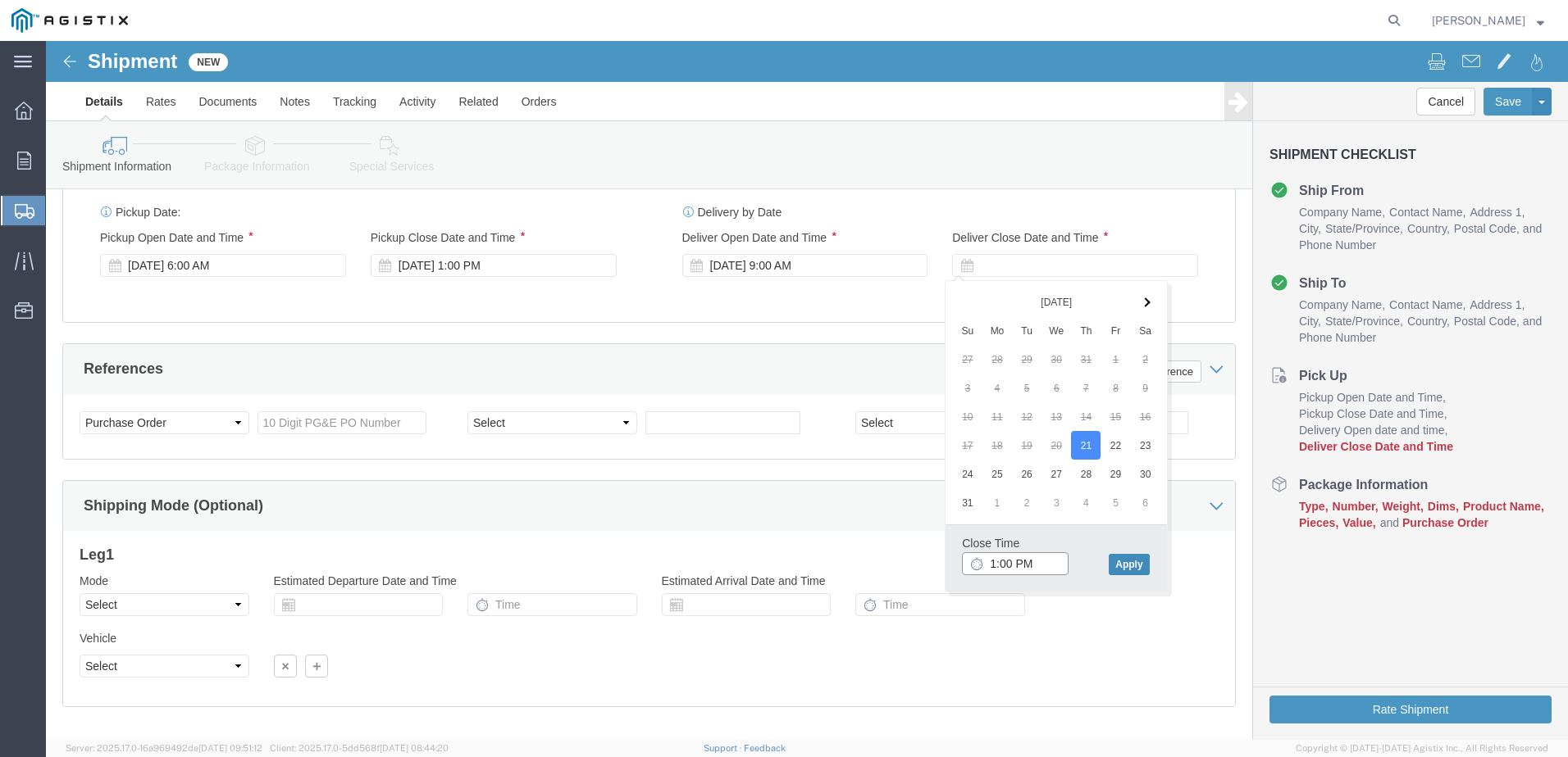
type input "1:00 PM"
click button "Apply"
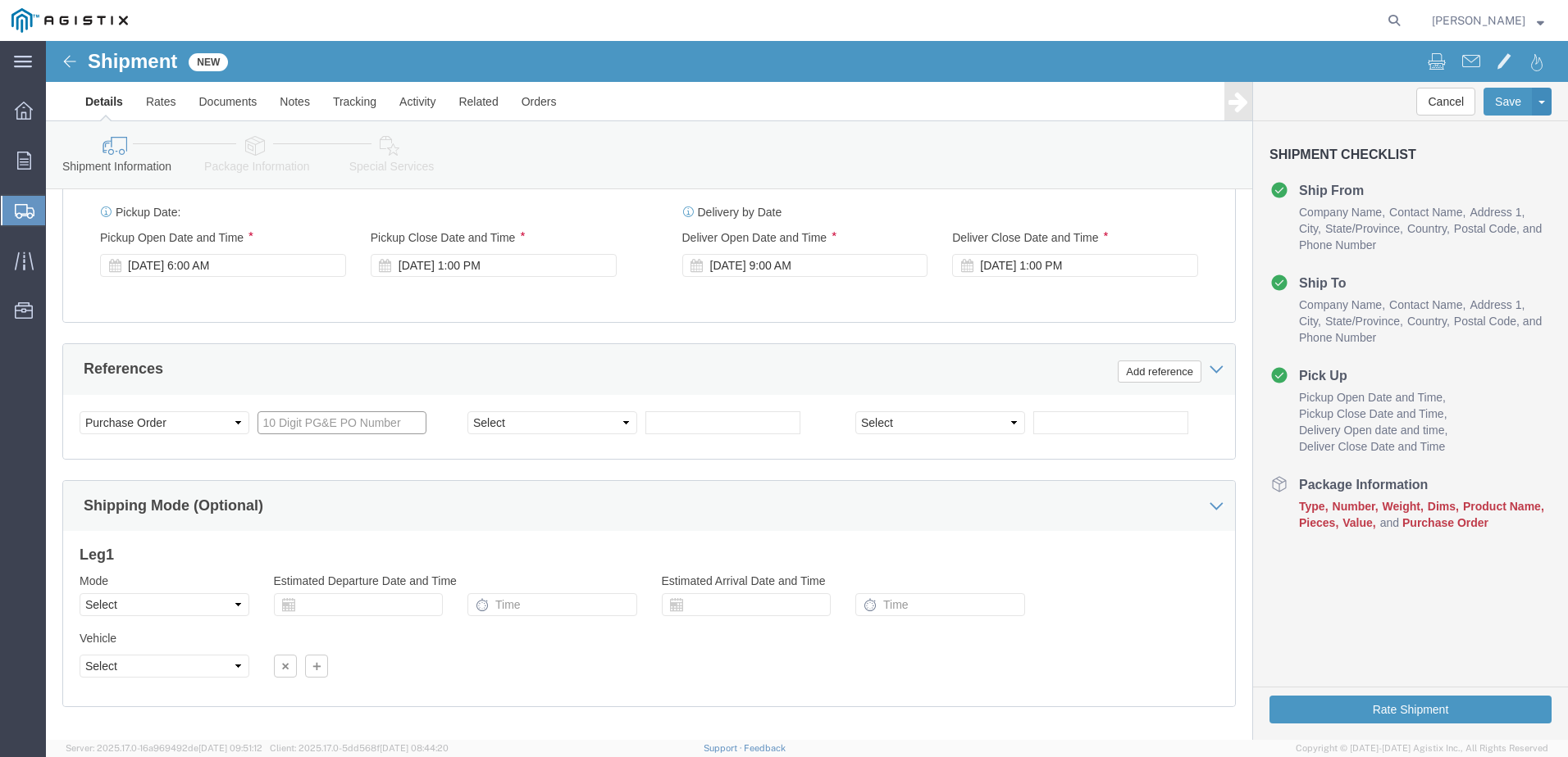
click input "text"
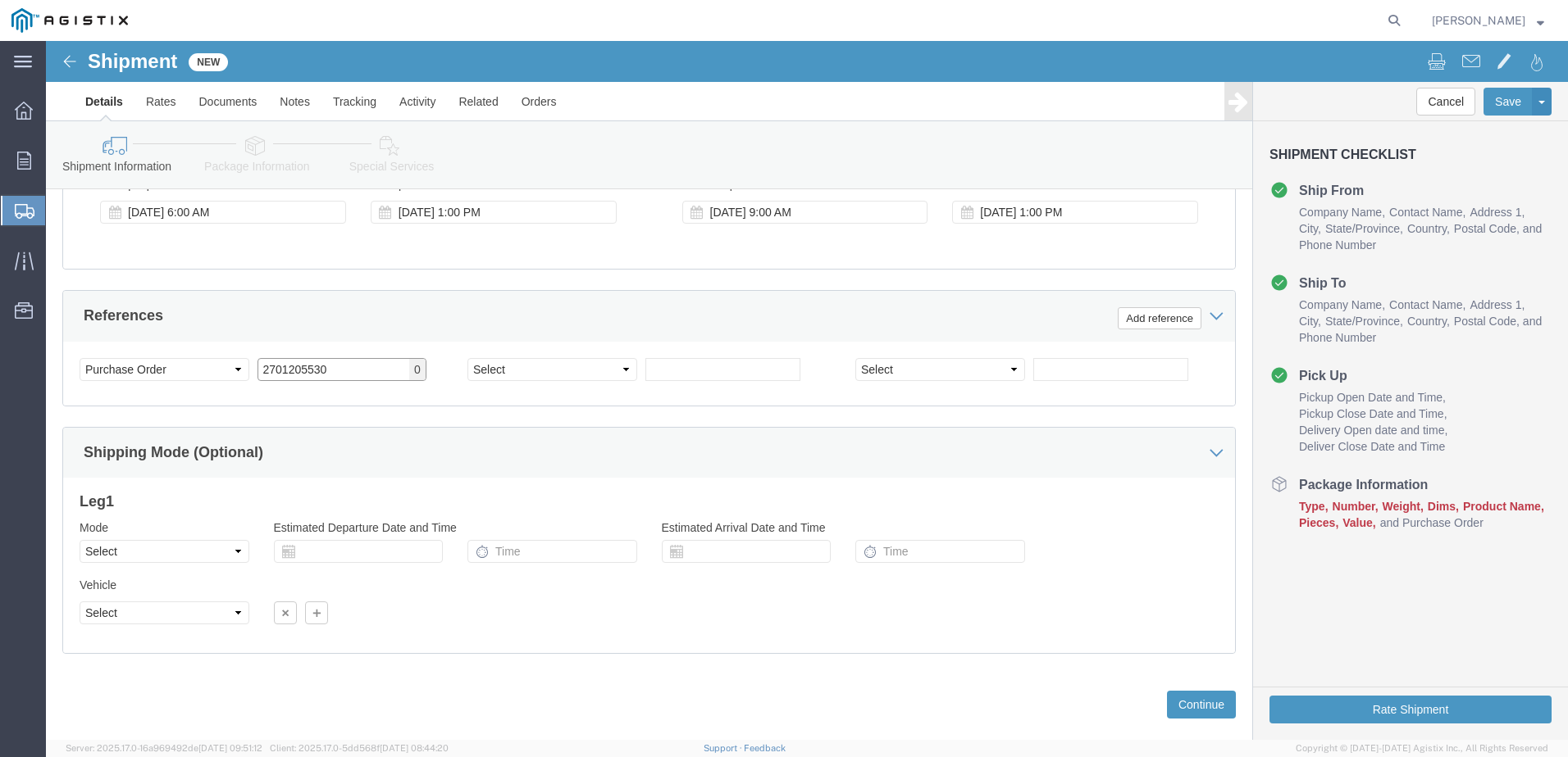
scroll to position [1190, 0]
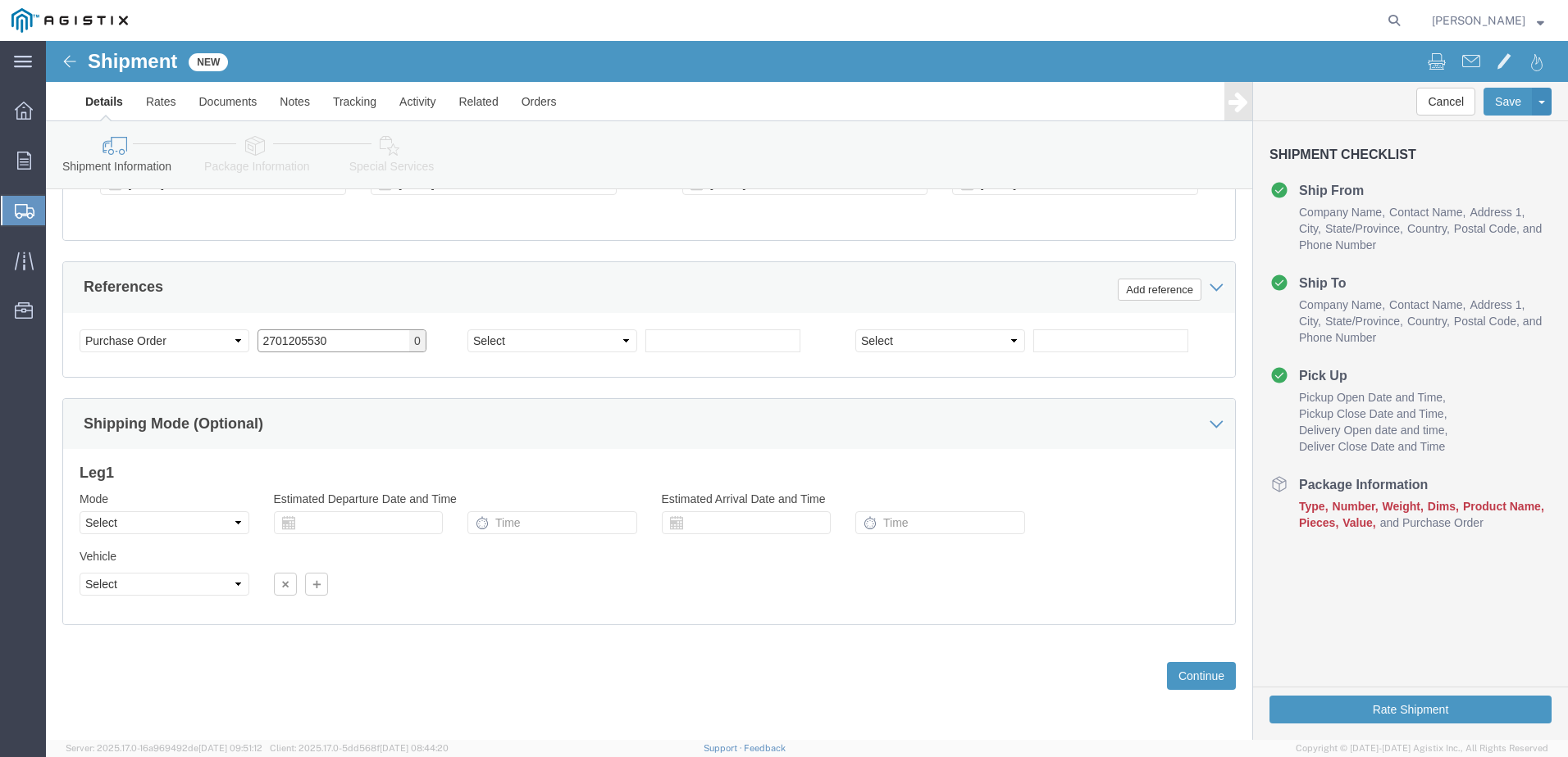
type input "2701205530"
click select "Select Air Less than Truckload Multi-Leg Ocean Freight Rail Small Parcel Truckl…"
click div "Vehicle Select Size Select Container Number Owner Select Shipper Vessel"
click button "Continue"
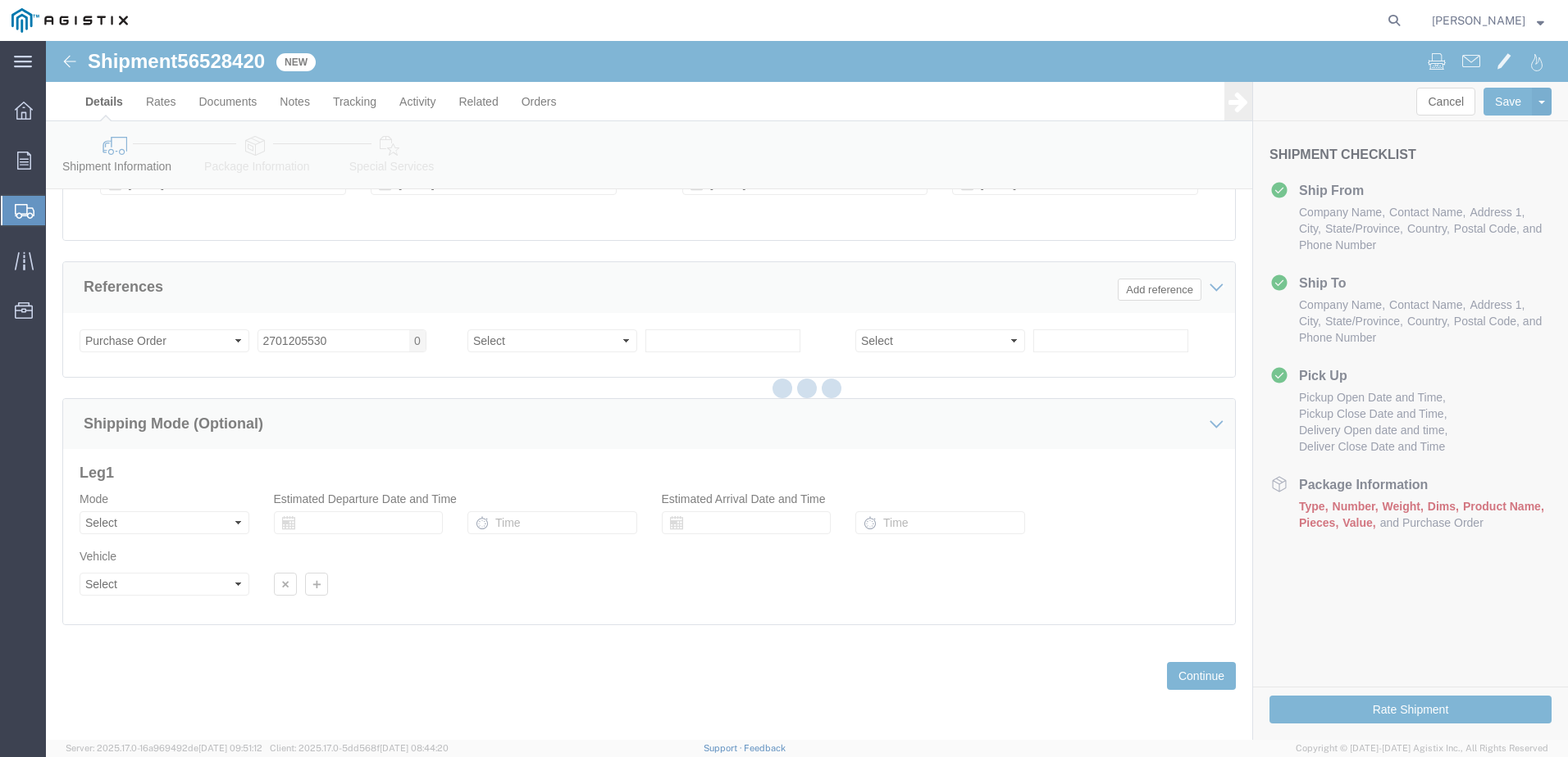
scroll to position [1102, 0]
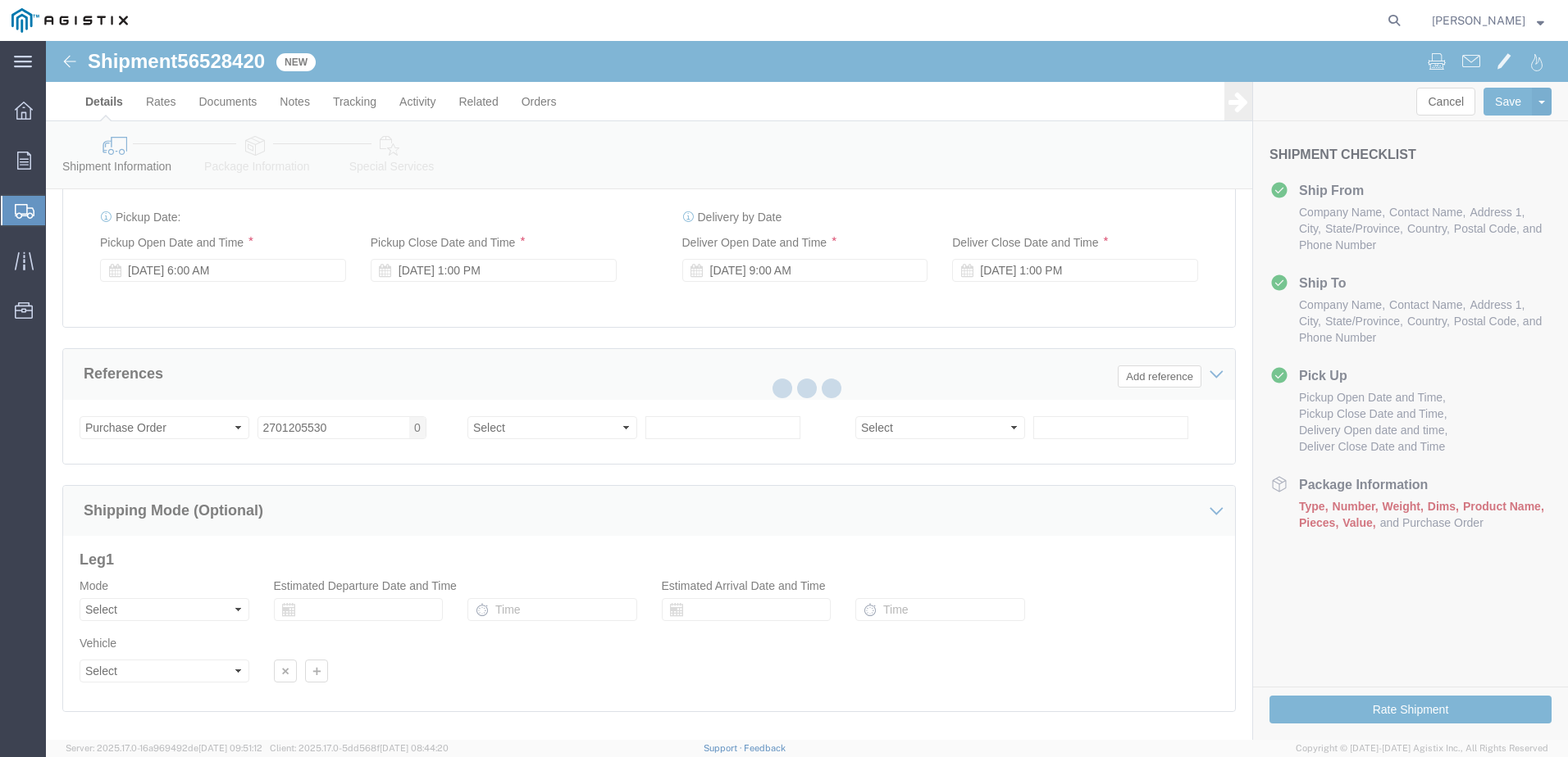
select select "CUSTREF"
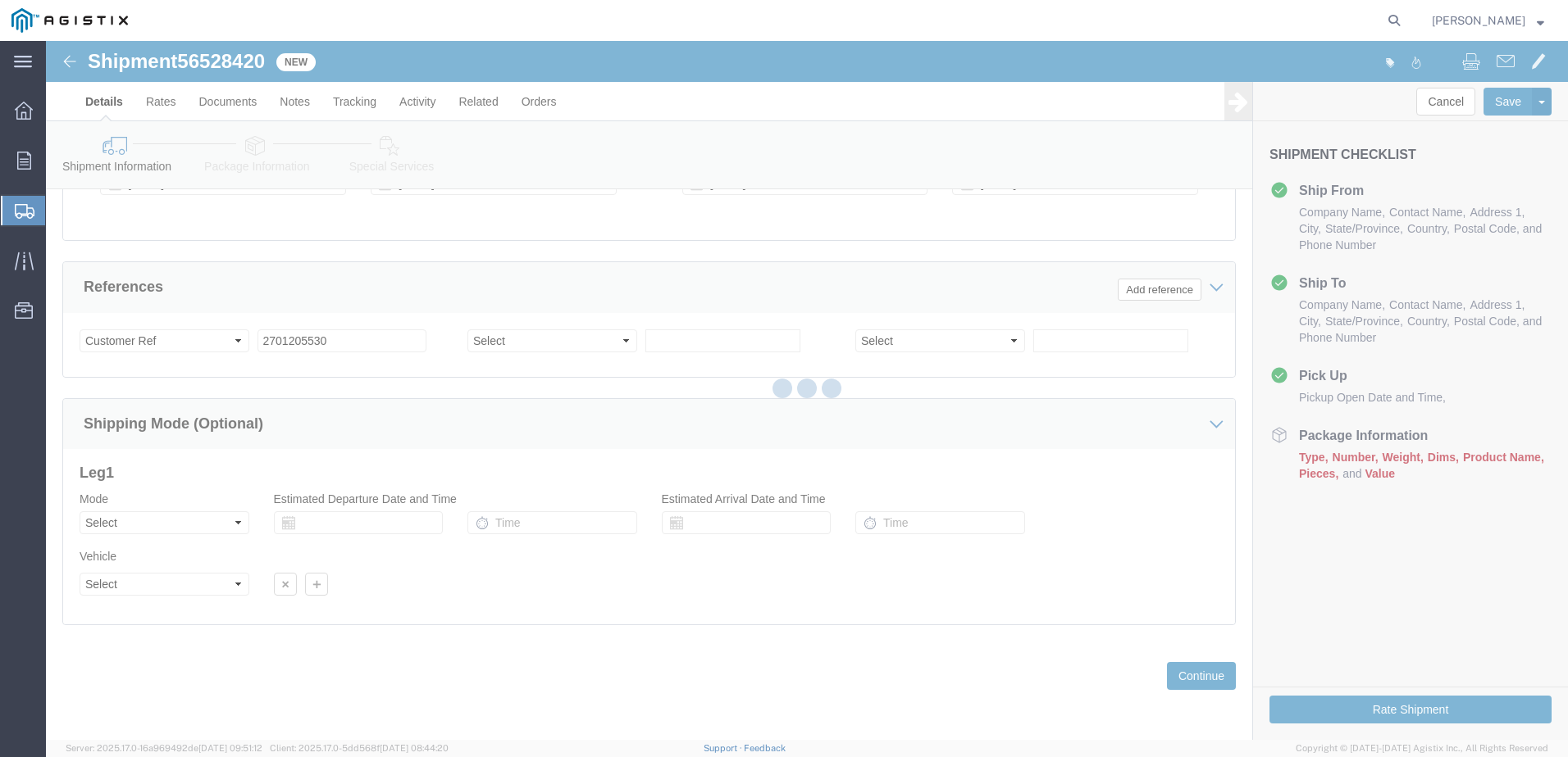
scroll to position [0, 0]
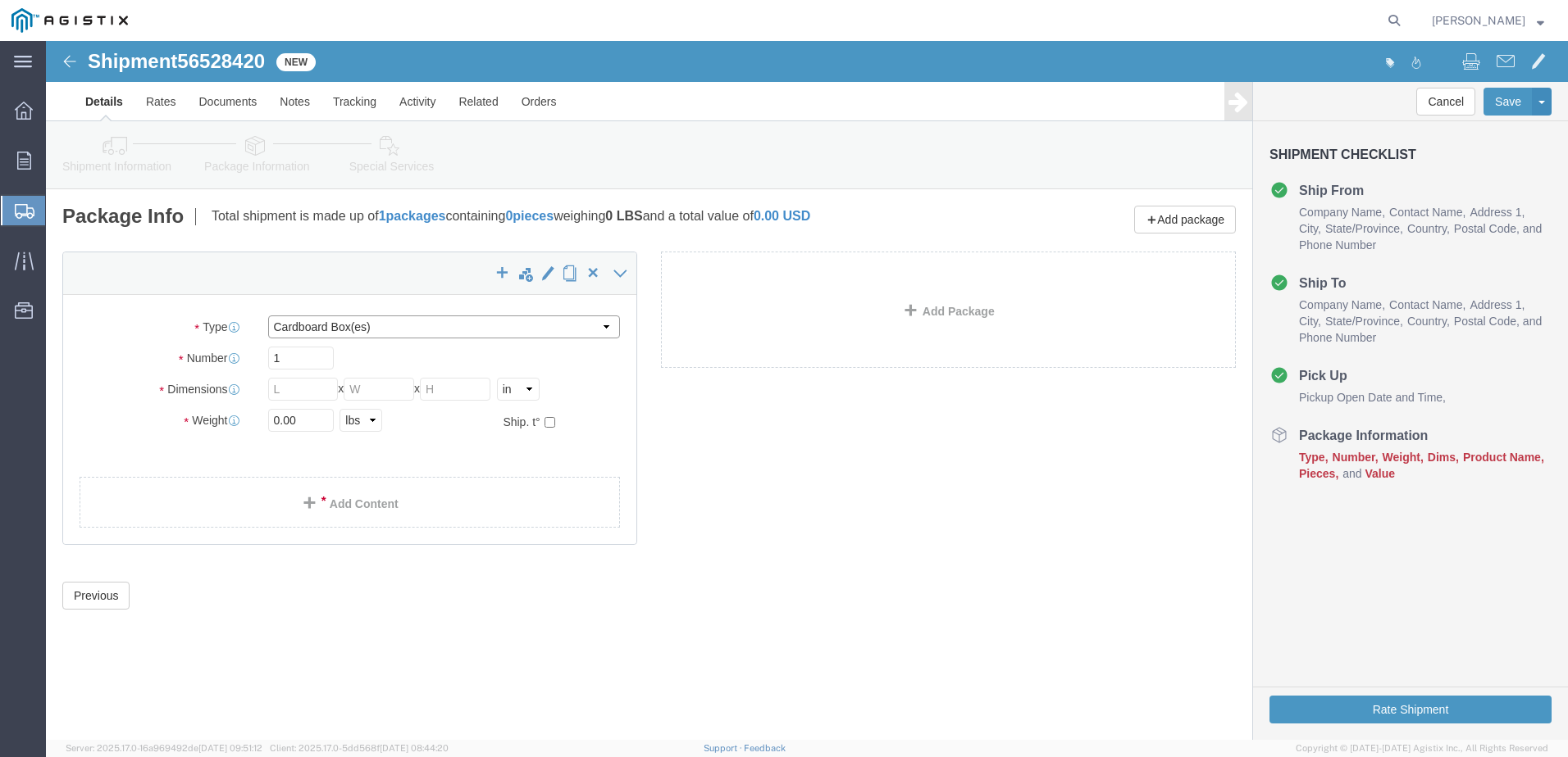
click select "Select Bale(s) Basket(s) Bolt(s) Bottle(s) Buckets Bulk Bundle(s) Can(s) Cardbo…"
select select "SKID"
click select "Select Bale(s) Basket(s) Bolt(s) Bottle(s) Buckets Bulk Bundle(s) Can(s) Cardbo…"
click input "1"
type input "4"
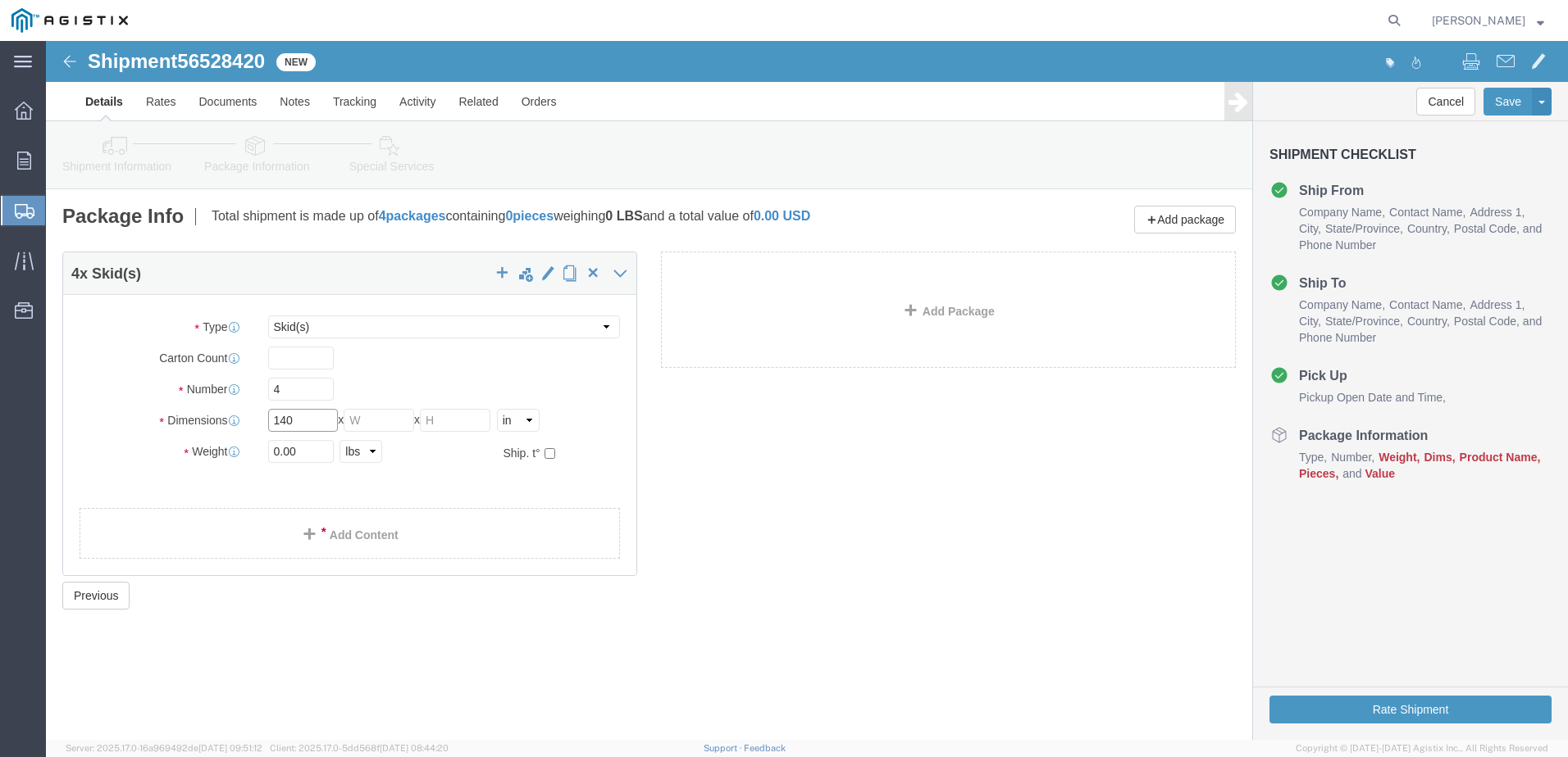
type input "140"
type input "35"
type input "10"
type input "335"
click link "Add Content"
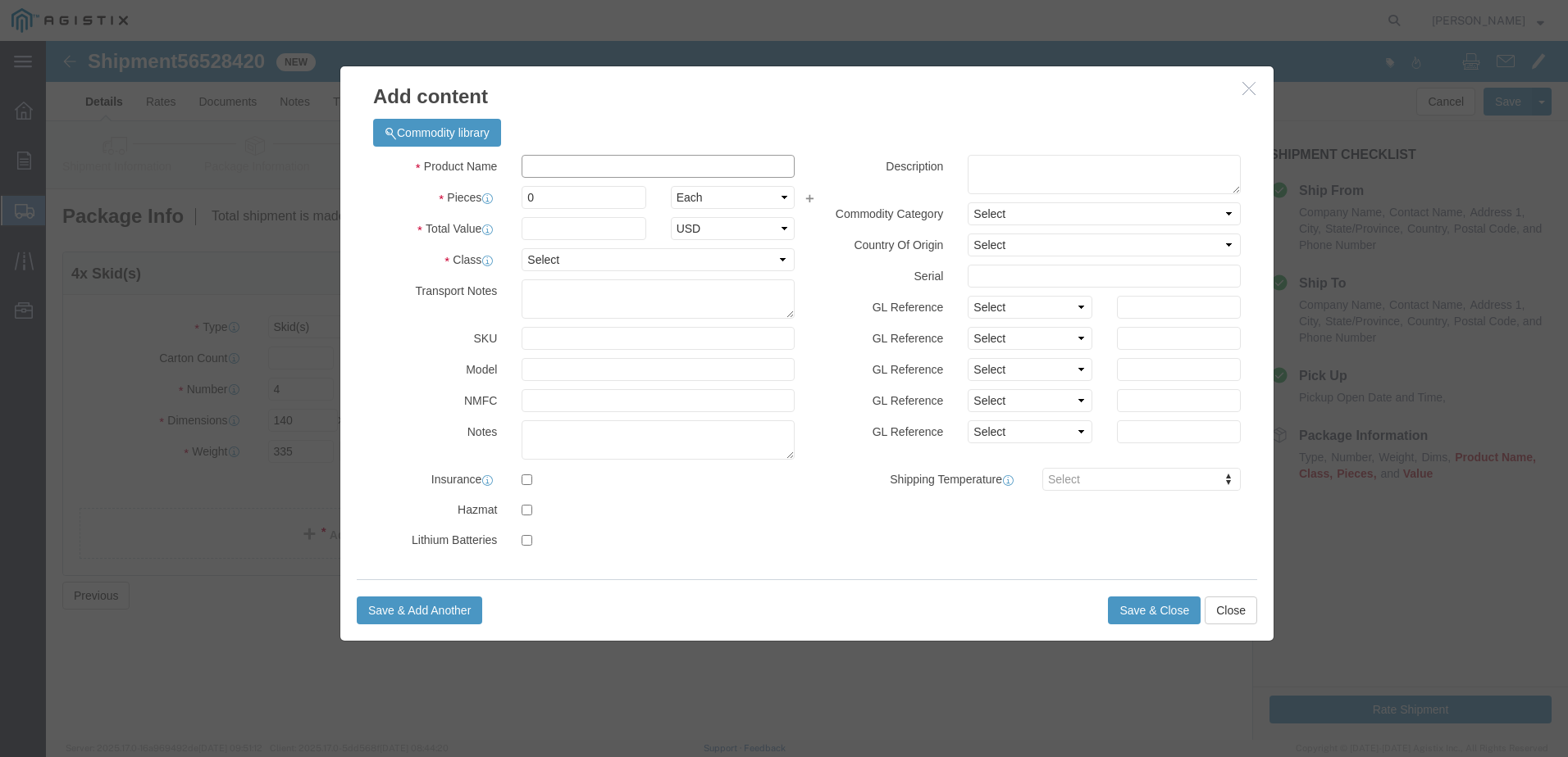
click input "text"
click div "Commodity library"
click input "TYPE 1 CA"
type input "TYPE 1 CABINET SUPPORT CDS"
click div "Product Name TYPE 1 CABINET SUPPORT CDS Pieces 0 Select Bag Barrels 100Board Fe…"
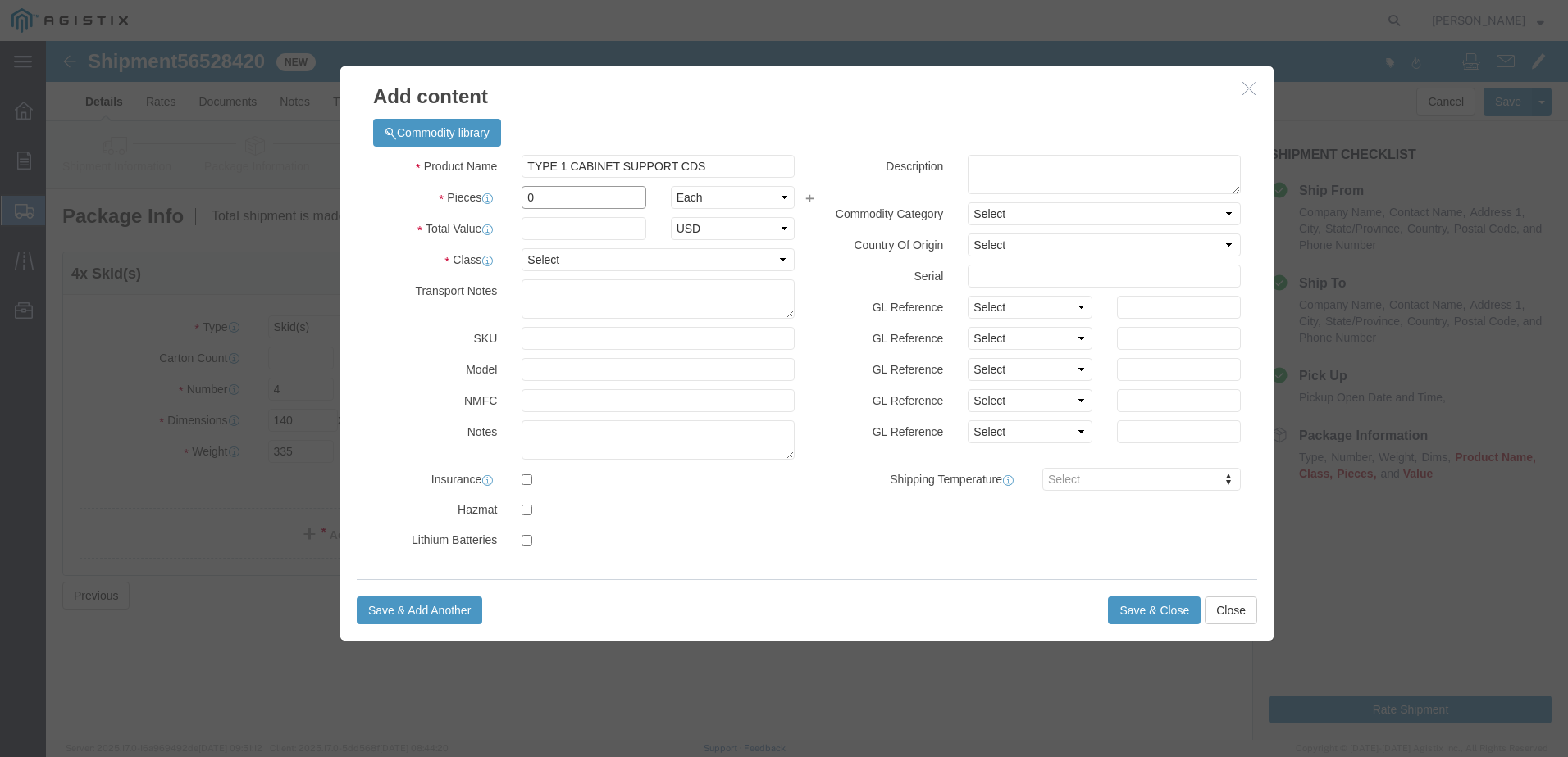
click input "0"
type input "4"
click input "text"
type input "1"
type input "0"
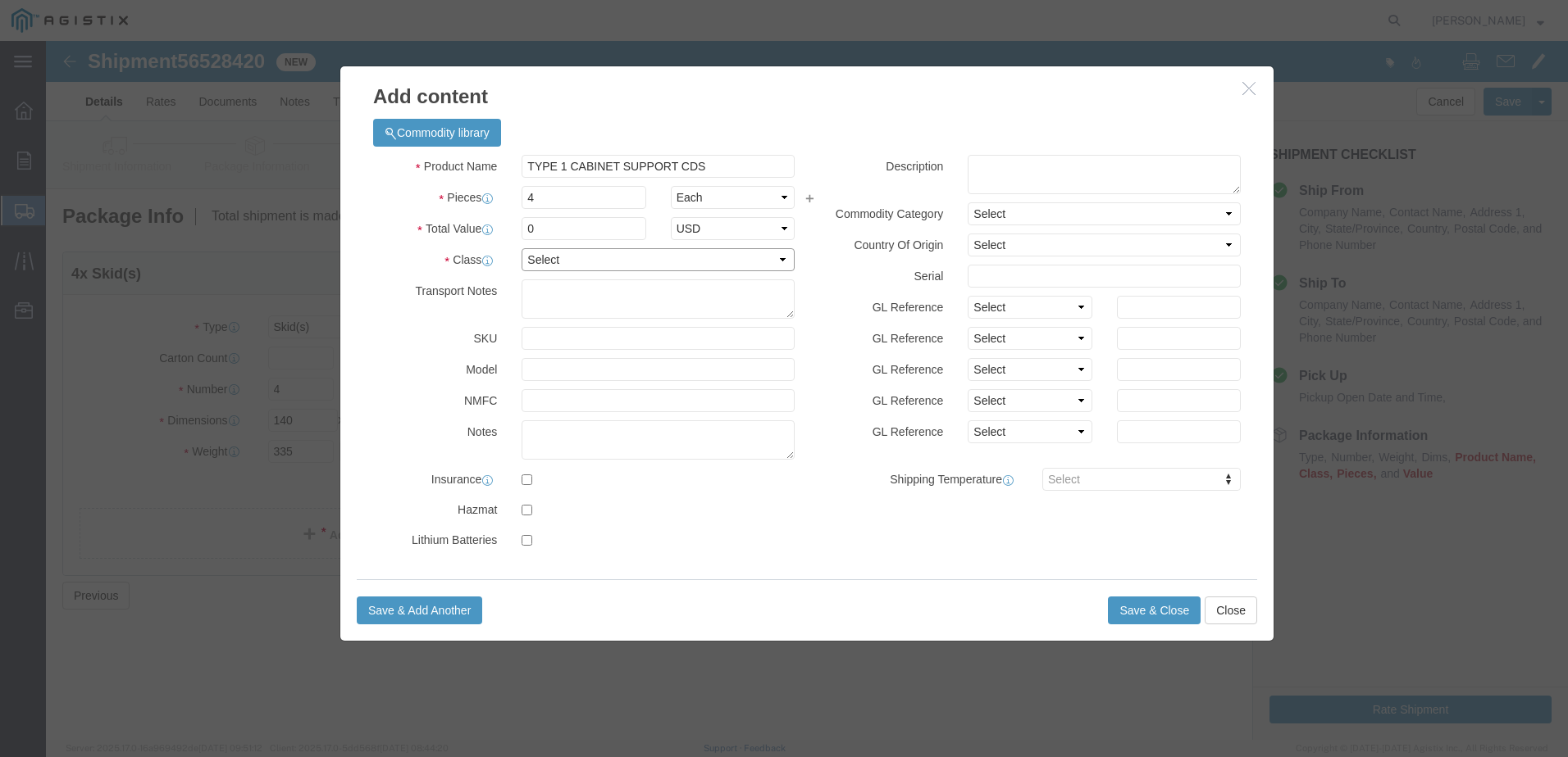
click select "Select 50 55 60 65 70 85 92.5 100 125 175 250 300 400"
select select "50"
click select "Select 50 55 60 65 70 85 92.5 100 125 175 250 300 400"
click button "Save & Close"
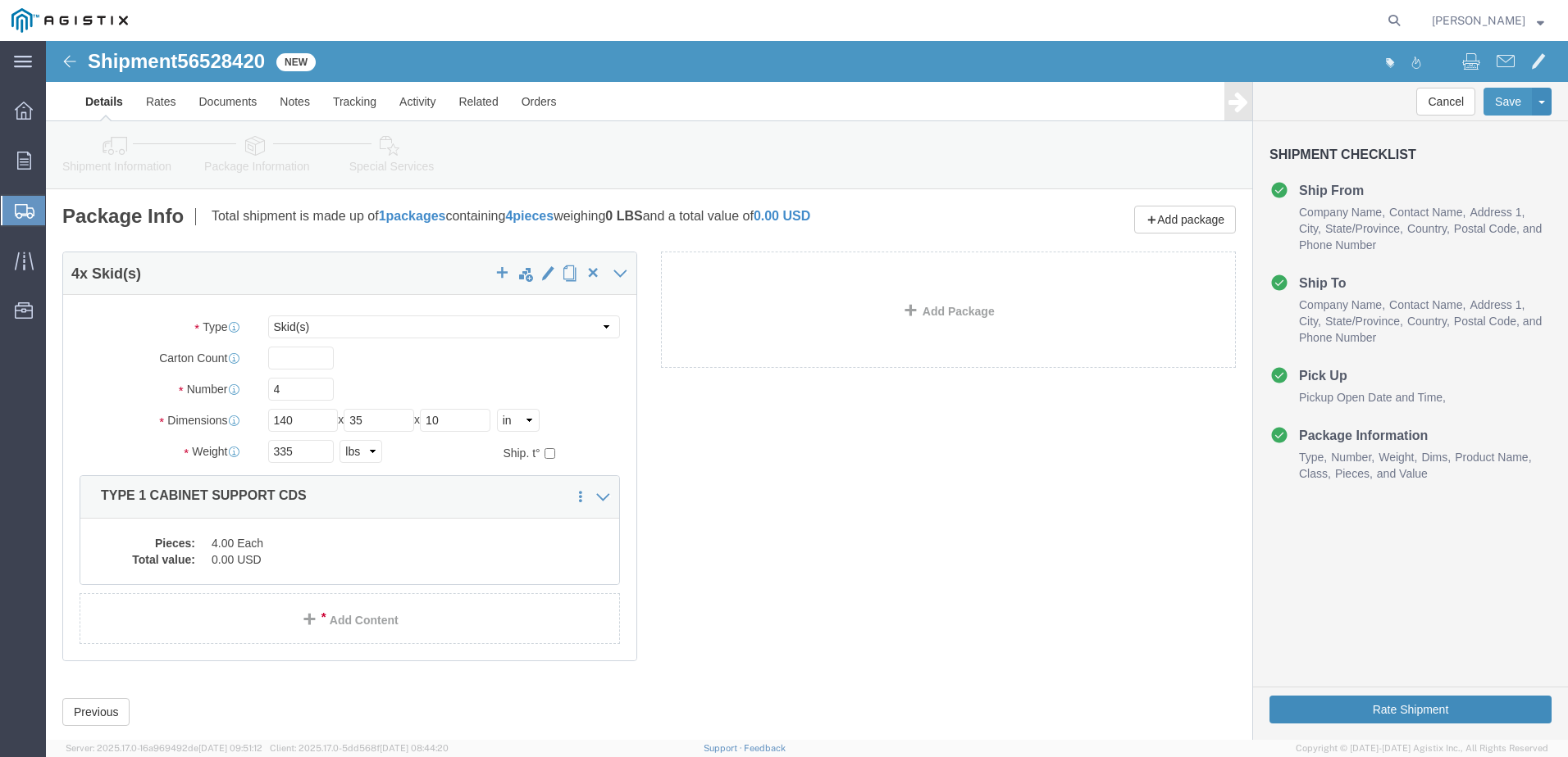
click button "Rate Shipment"
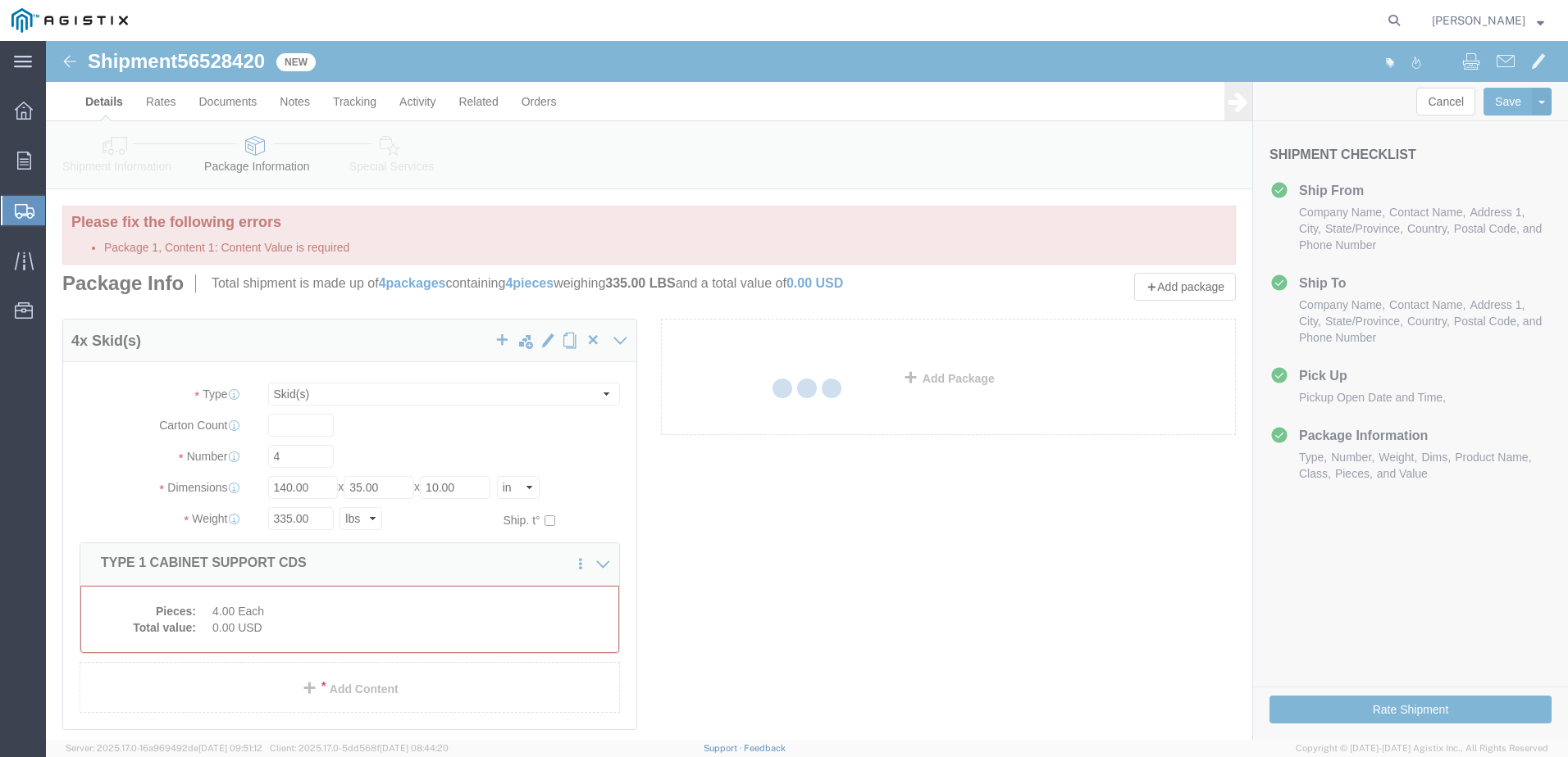
select select "SKID"
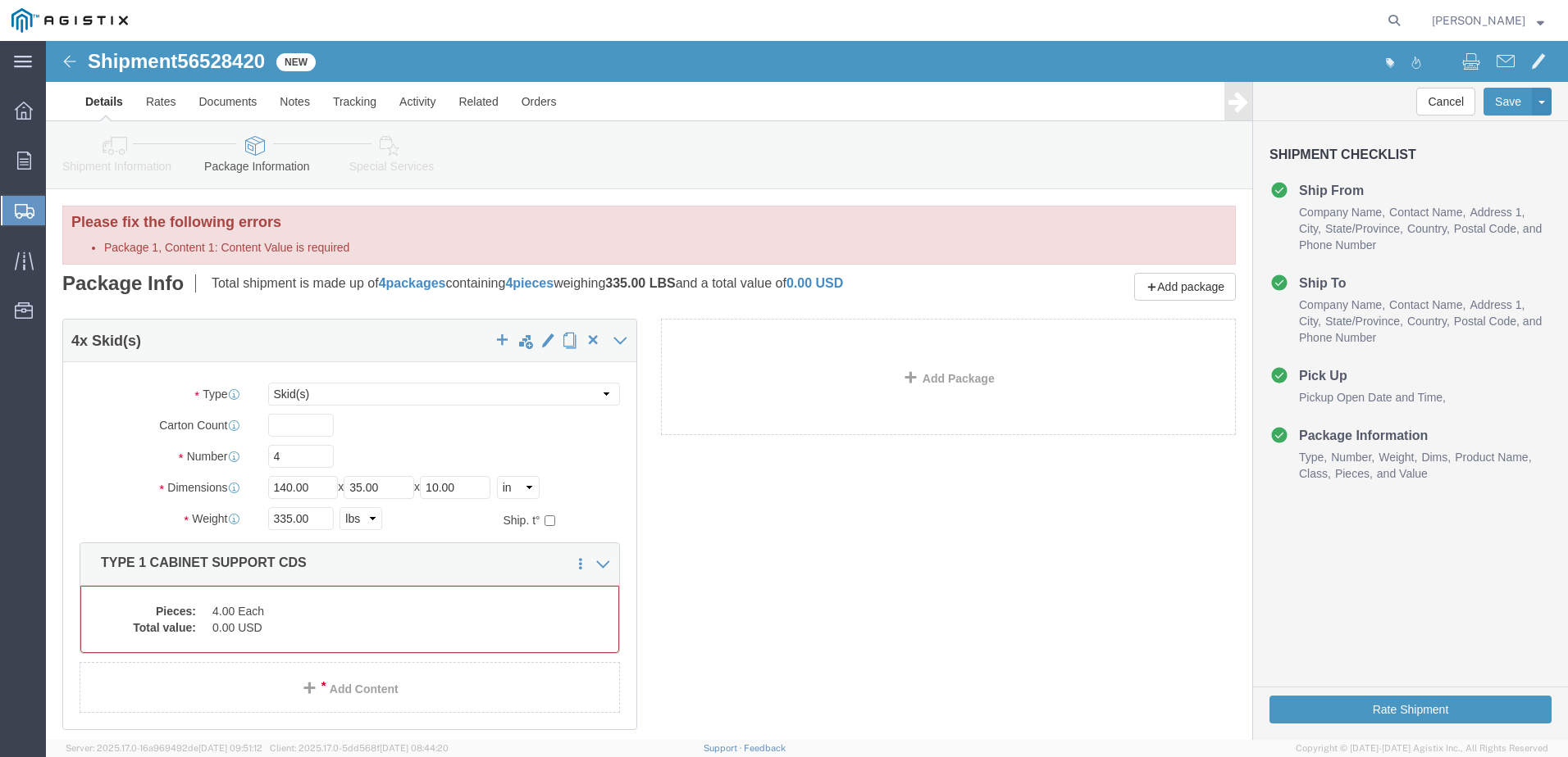
click dd "0.00 USD"
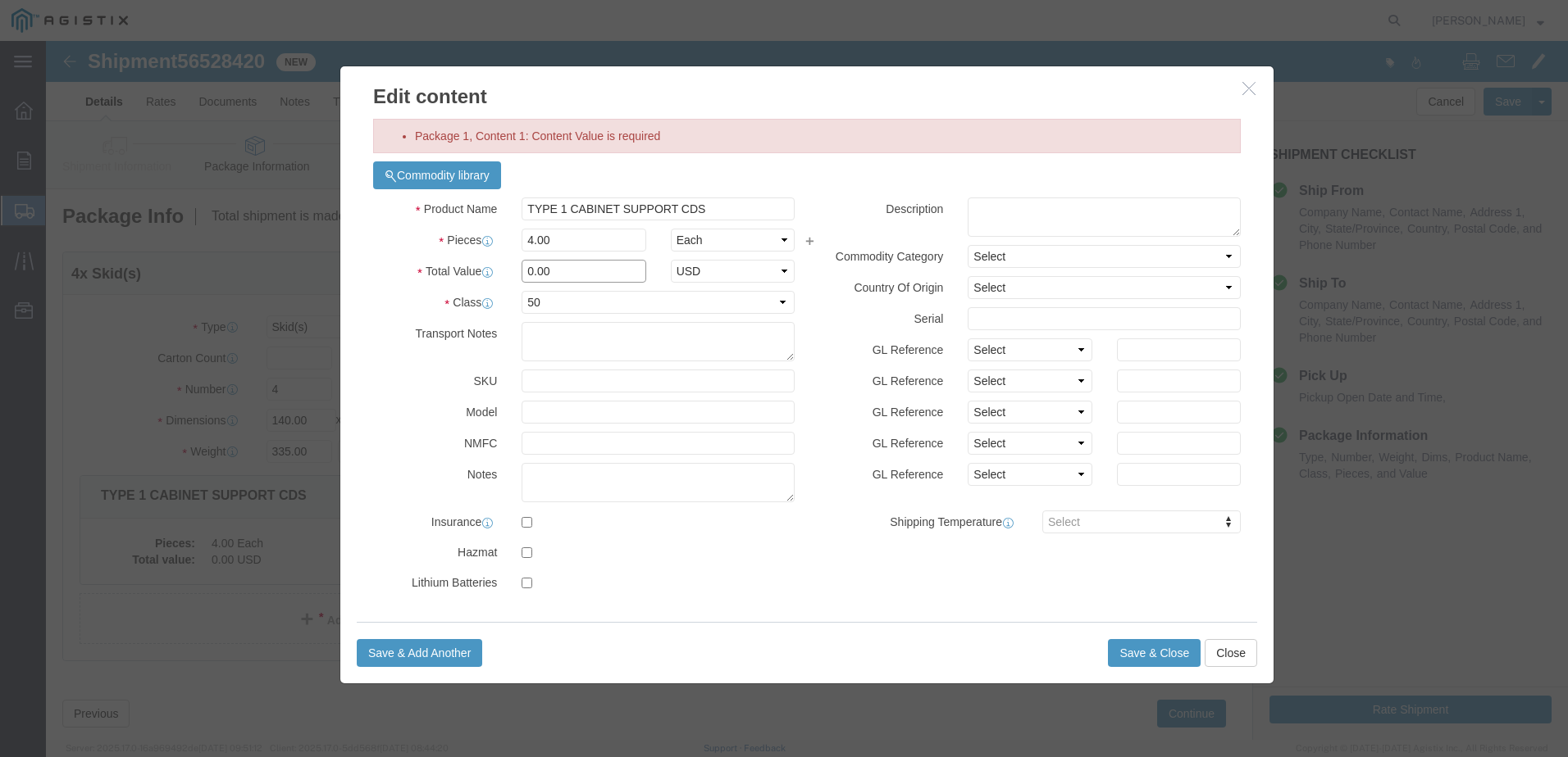
click input "0.00"
type input "1.00"
click button "Save & Close"
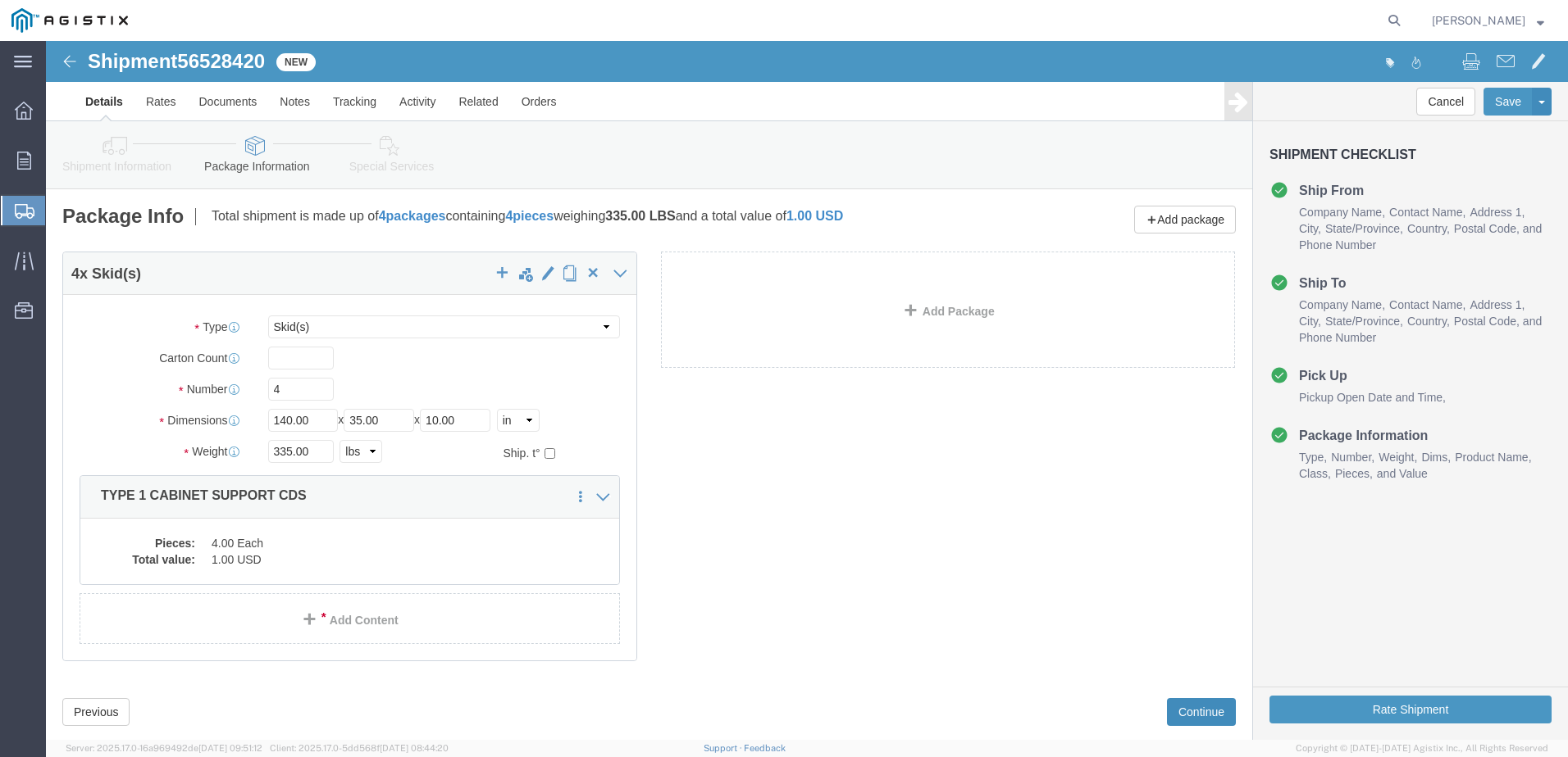
click button "Continue"
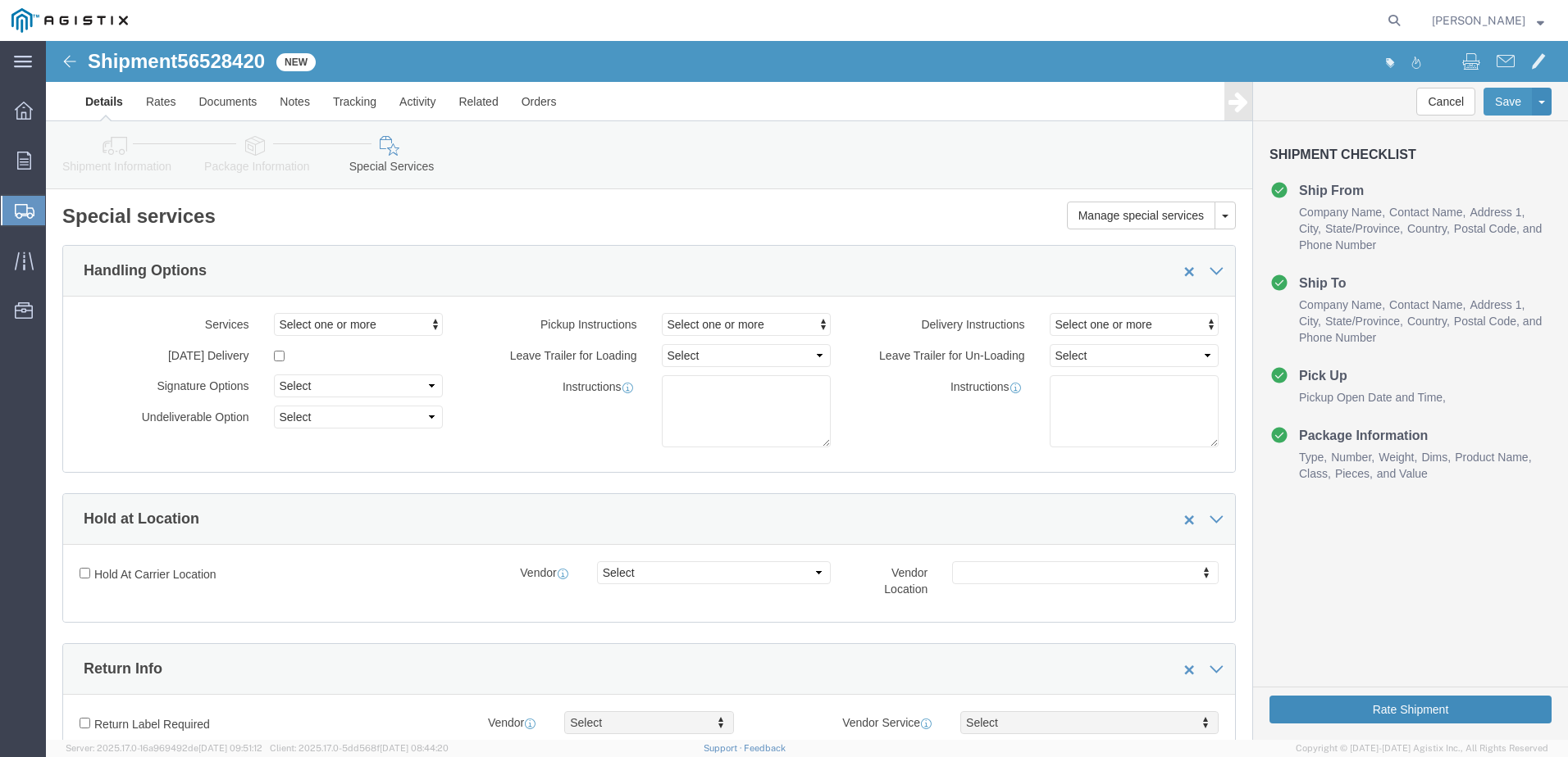
click button "Rate Shipment"
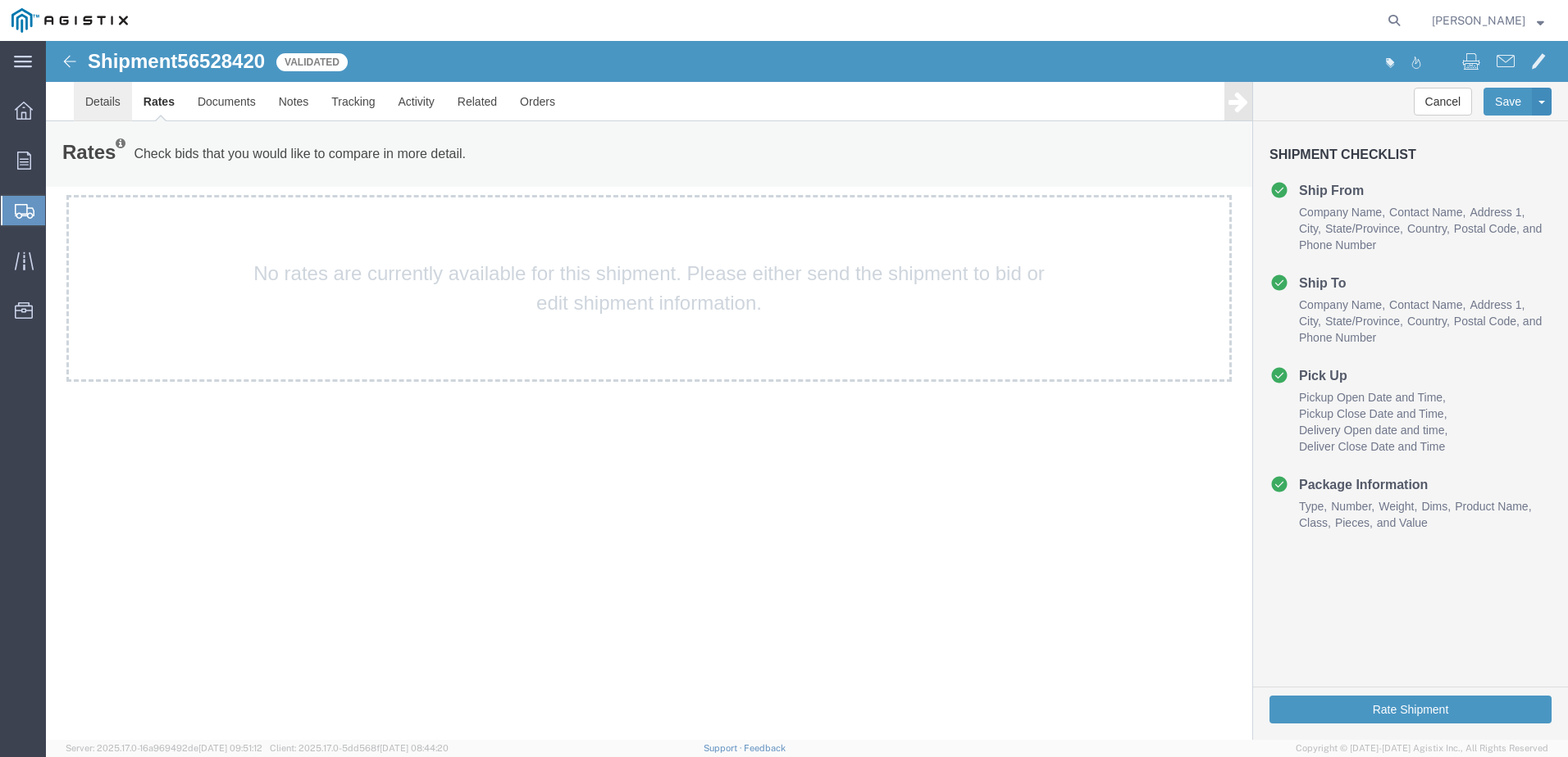
click at [98, 103] on link "Details" at bounding box center [102, 101] width 59 height 39
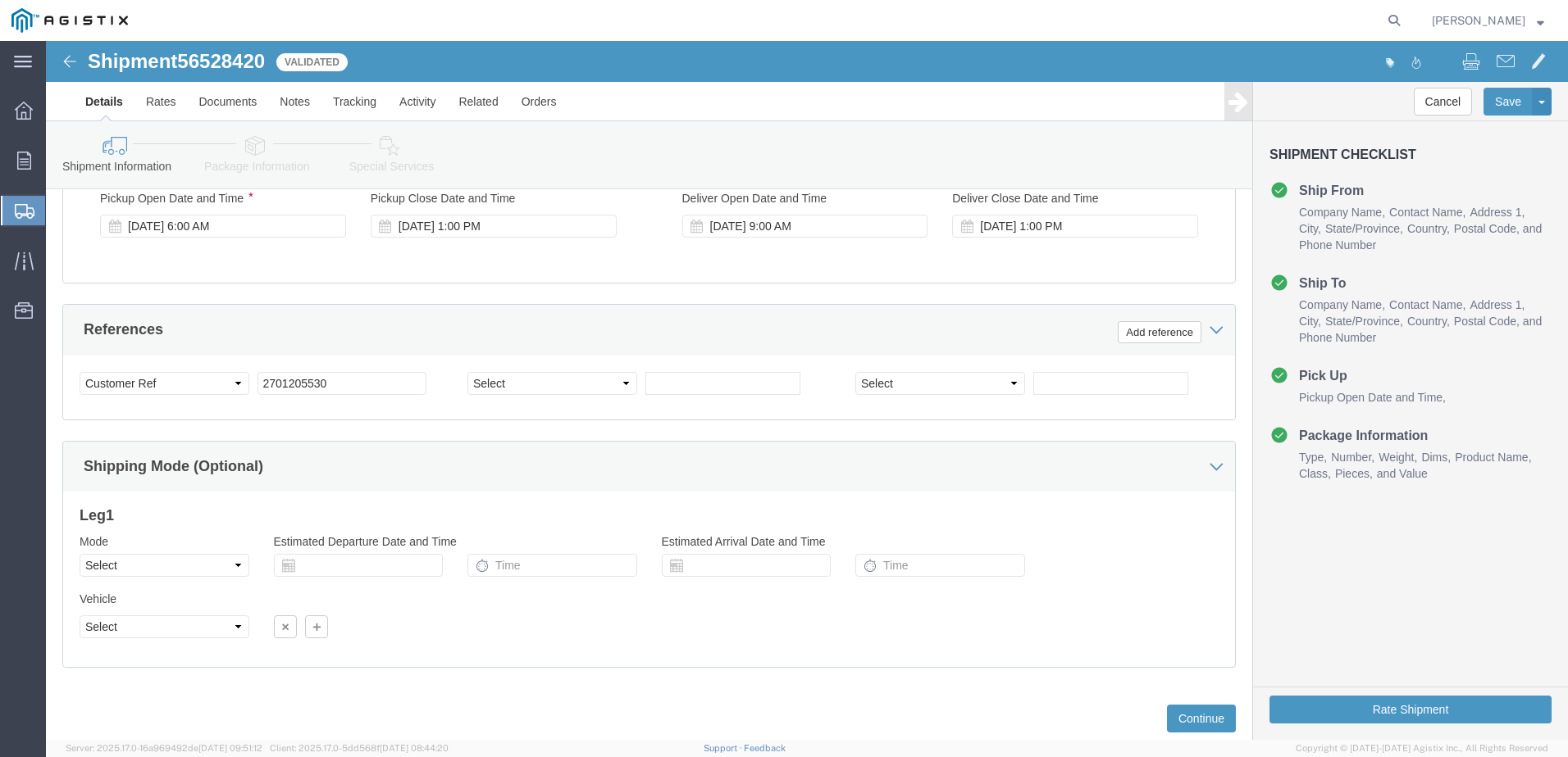
scroll to position [1066, 0]
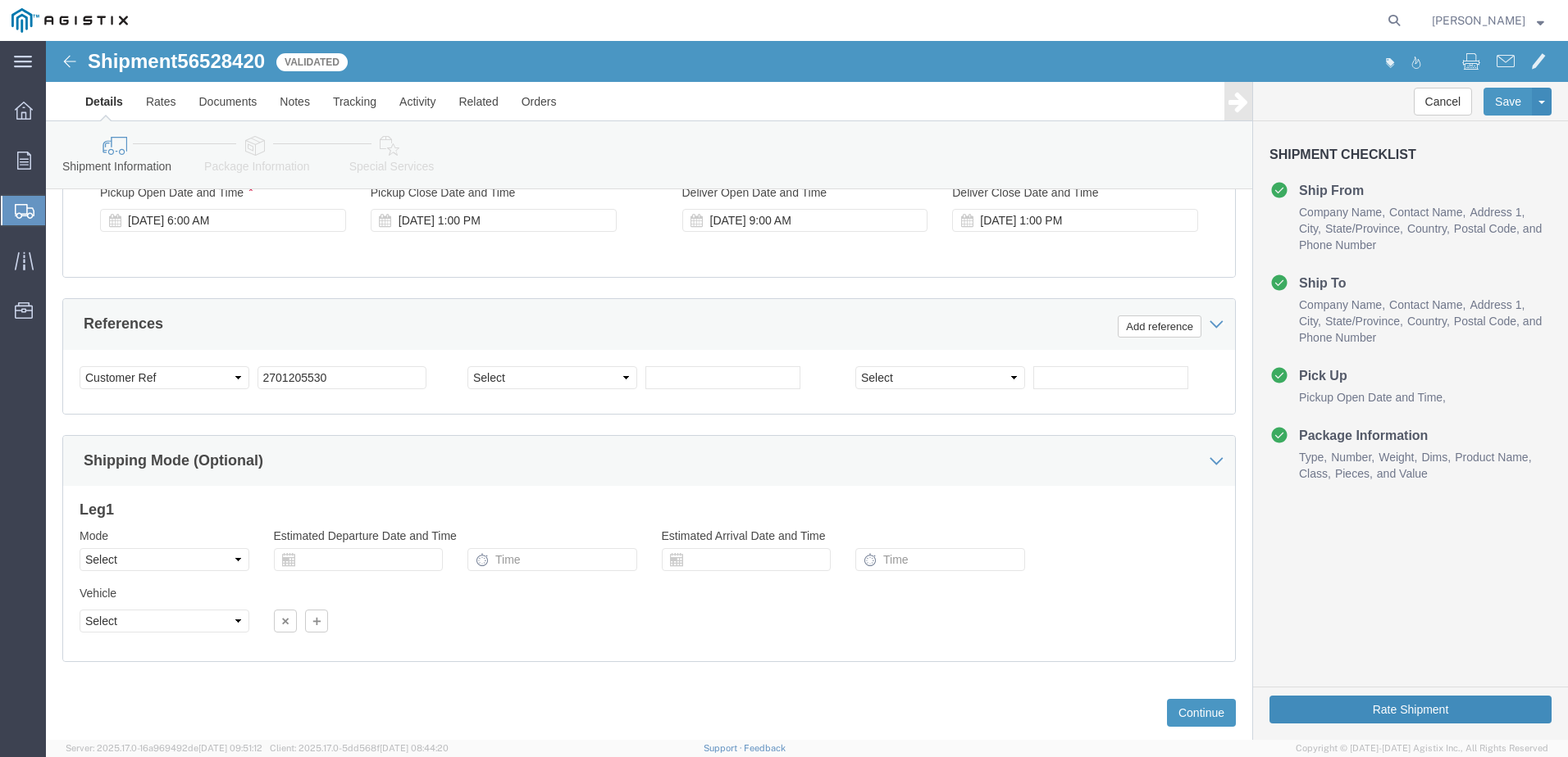
click button "Rate Shipment"
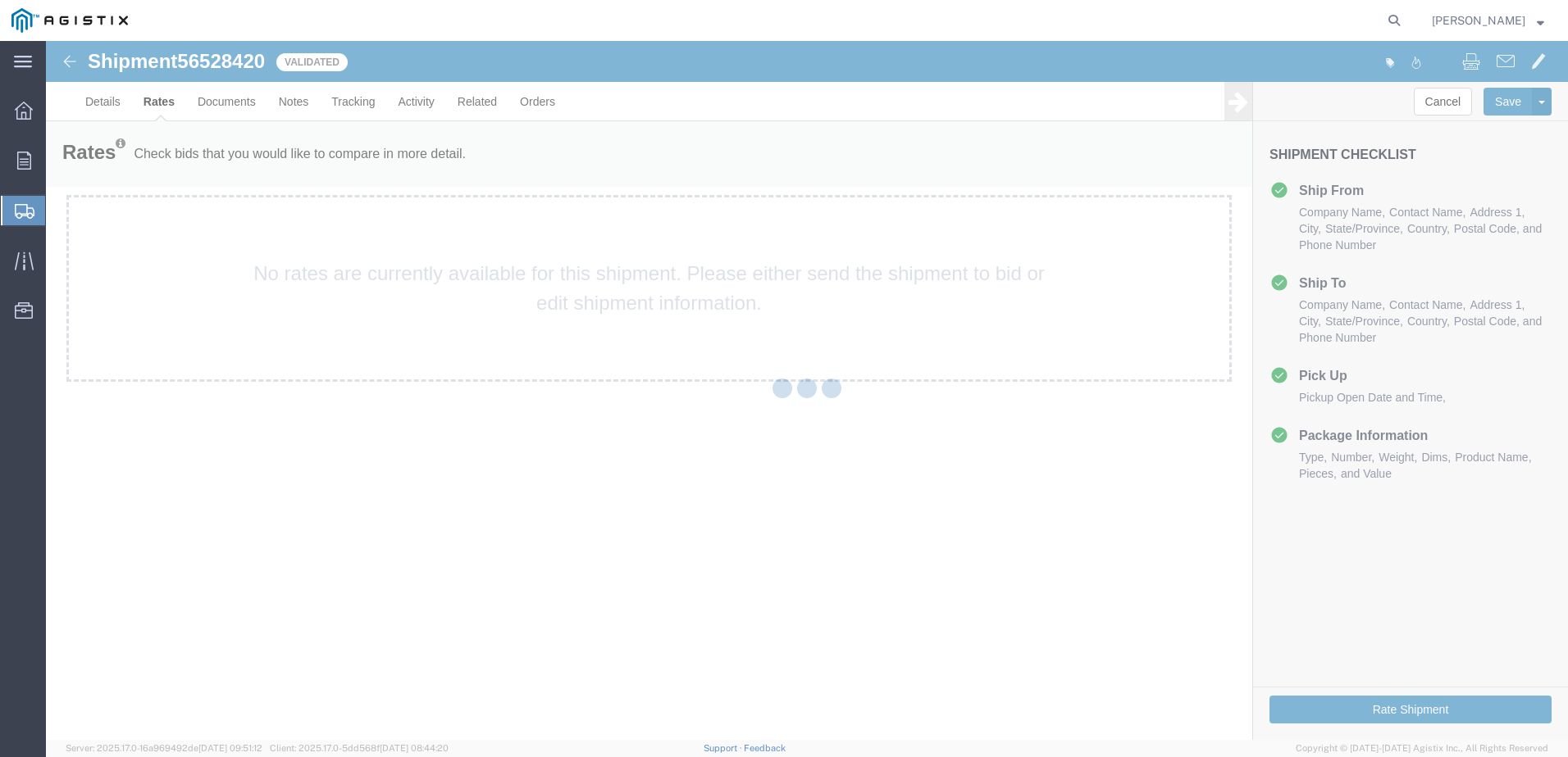
scroll to position [0, 0]
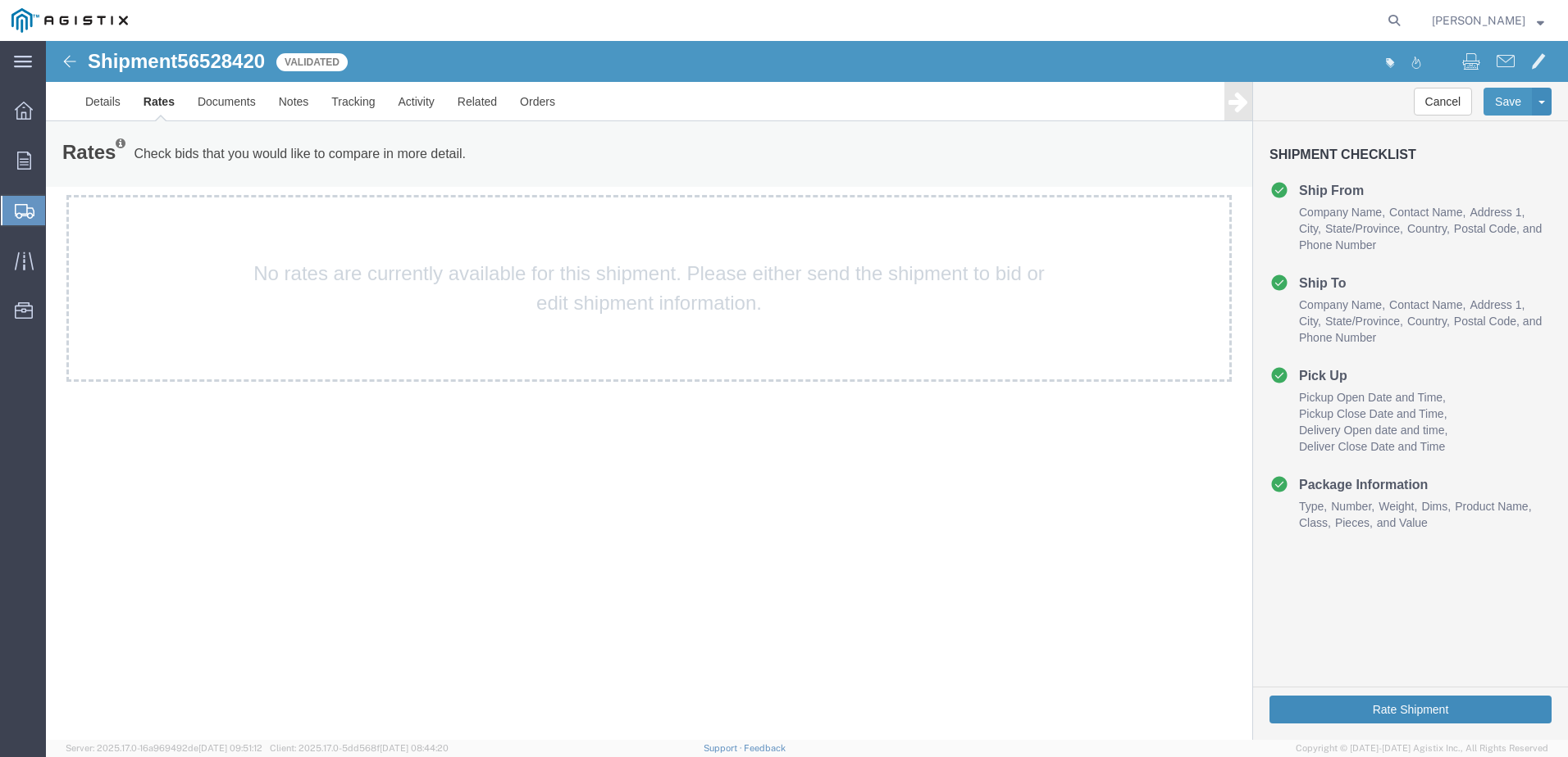
click at [1290, 700] on button "Rate Shipment" at bounding box center [1411, 710] width 282 height 28
click at [65, 65] on img at bounding box center [69, 61] width 20 height 20
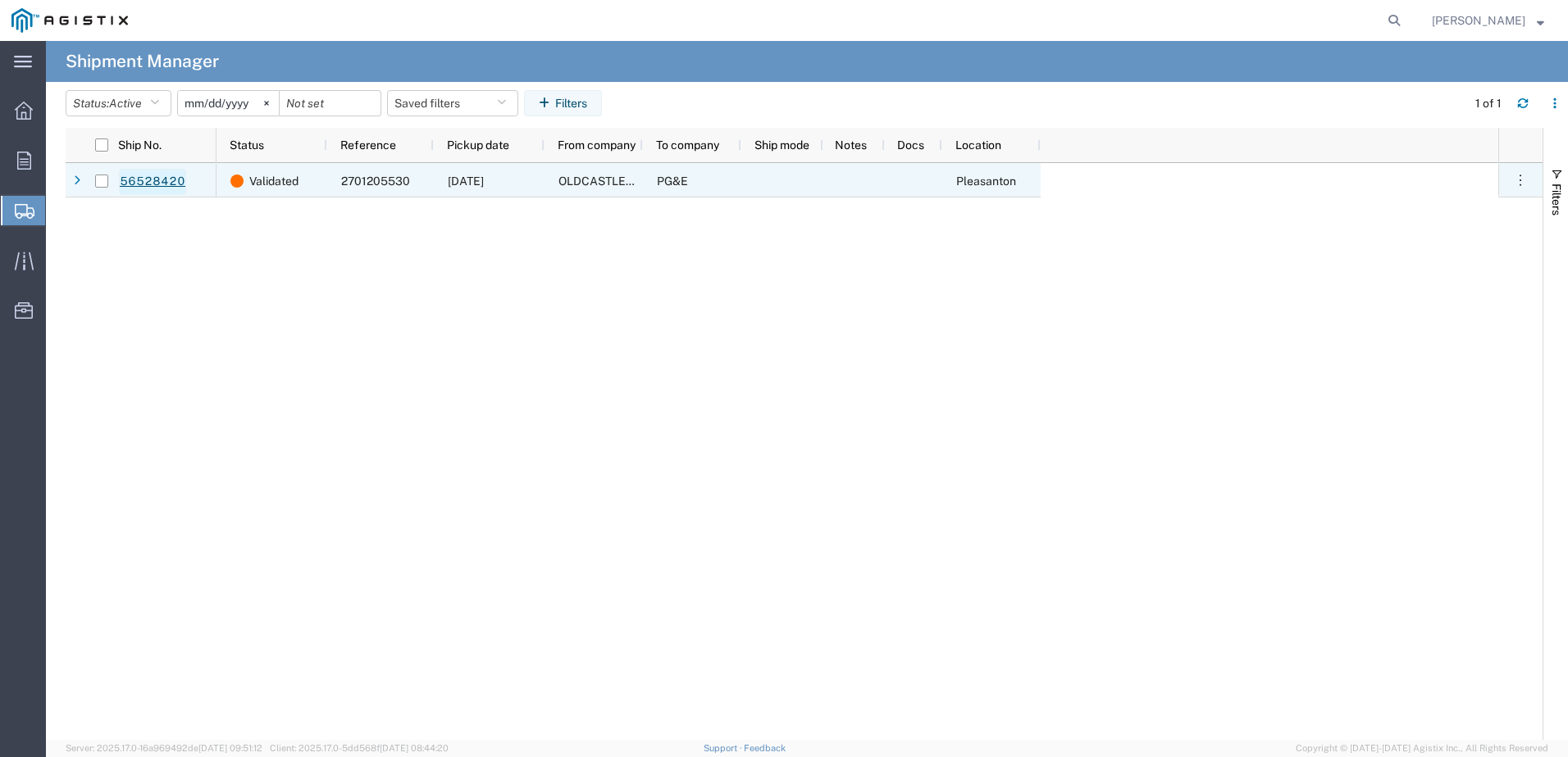
click at [159, 179] on link "56528420" at bounding box center [152, 182] width 67 height 26
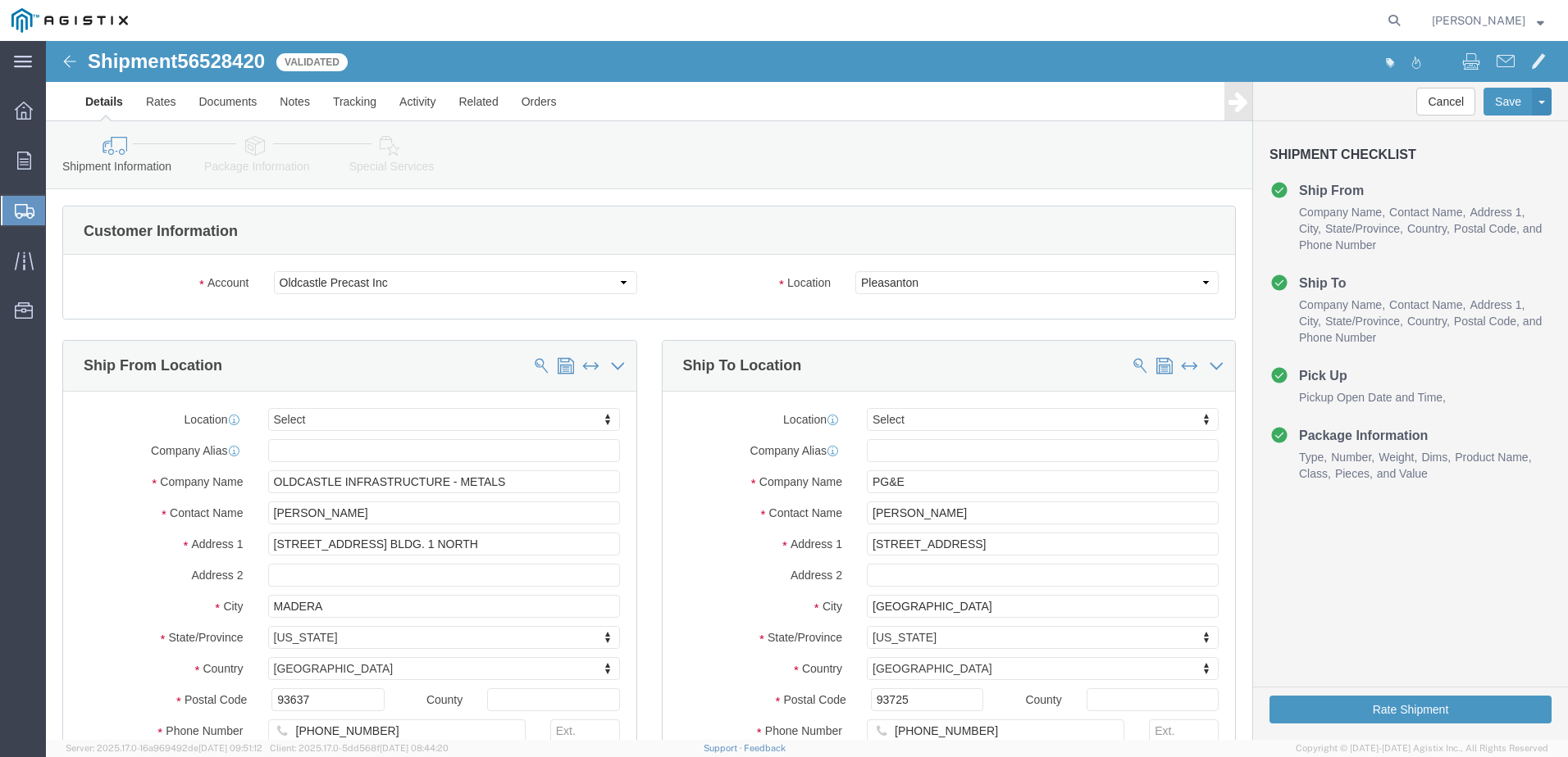
select select
click select "Select [PERSON_NAME][GEOGRAPHIC_DATA][PERSON_NAME][GEOGRAPHIC_DATA][PERSON_NAME…"
click select "Select Oldcastle Precast Inc PG&E"
select select "9596"
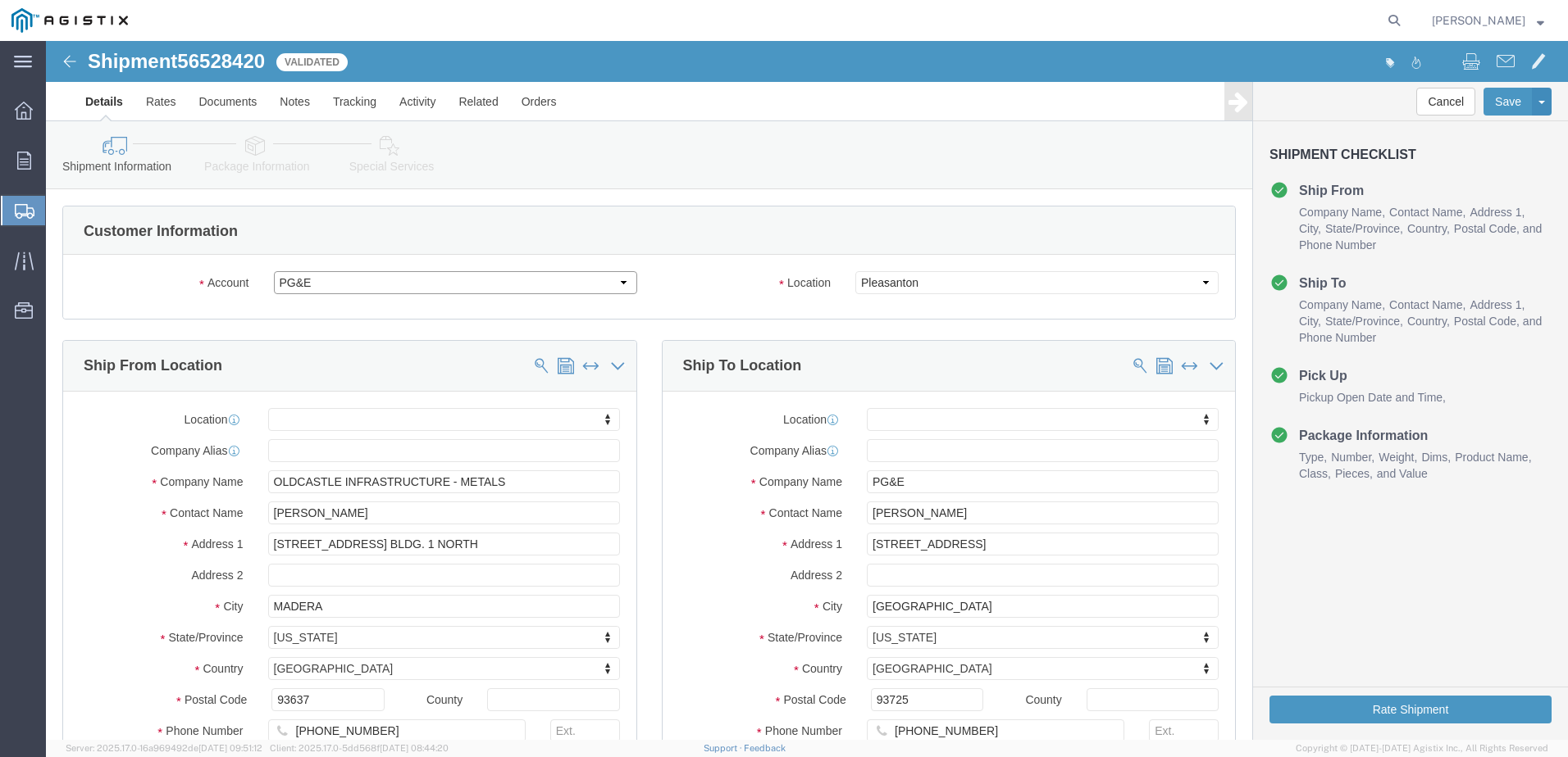
click select "Select Oldcastle Precast Inc PG&E"
select select "PURCHORD"
select select
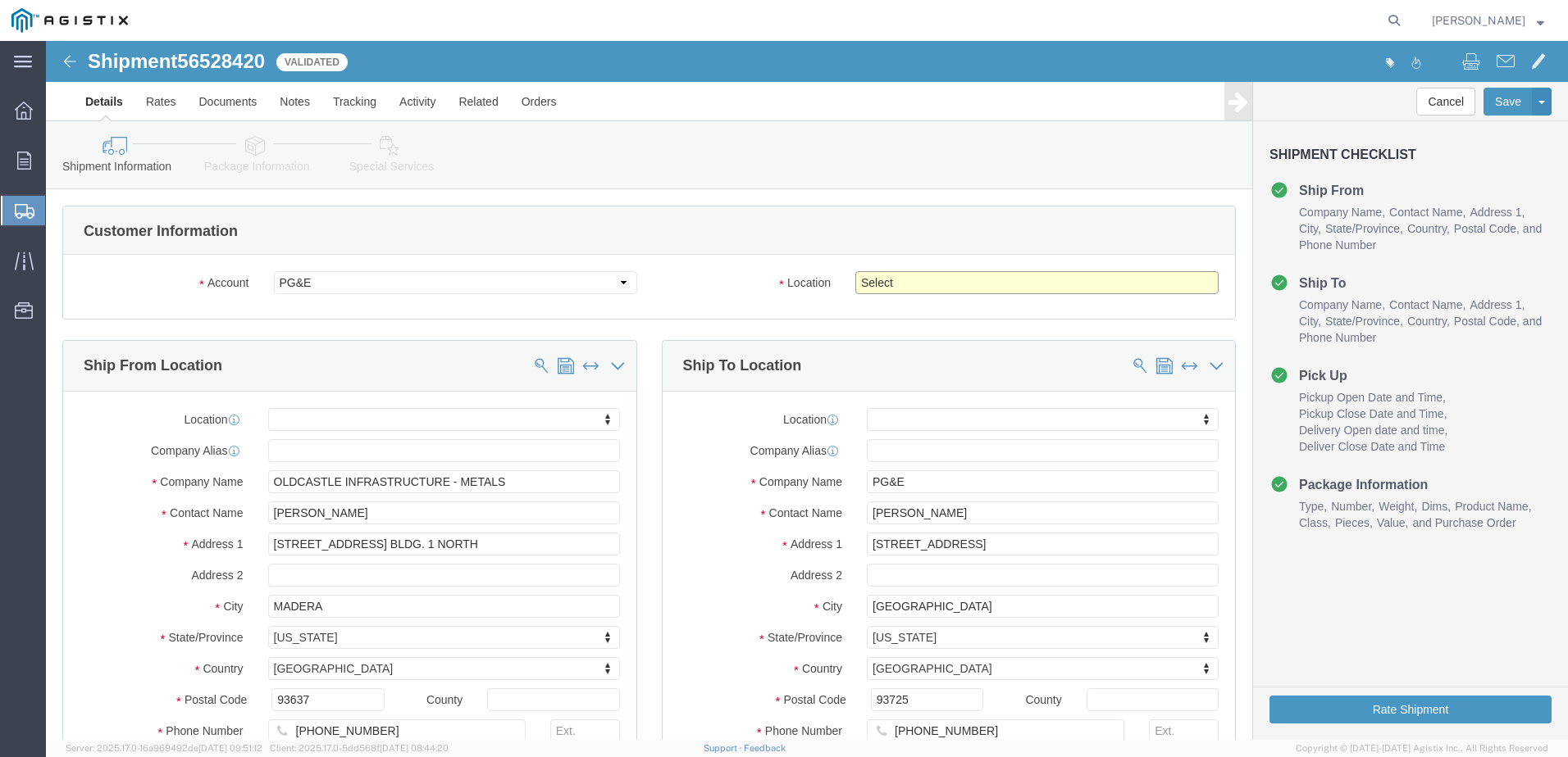
click select "Select All Others [GEOGRAPHIC_DATA] [GEOGRAPHIC_DATA] [GEOGRAPHIC_DATA] [GEOGRA…"
select select "23082"
click select "Select All Others [GEOGRAPHIC_DATA] [GEOGRAPHIC_DATA] [GEOGRAPHIC_DATA] [GEOGRA…"
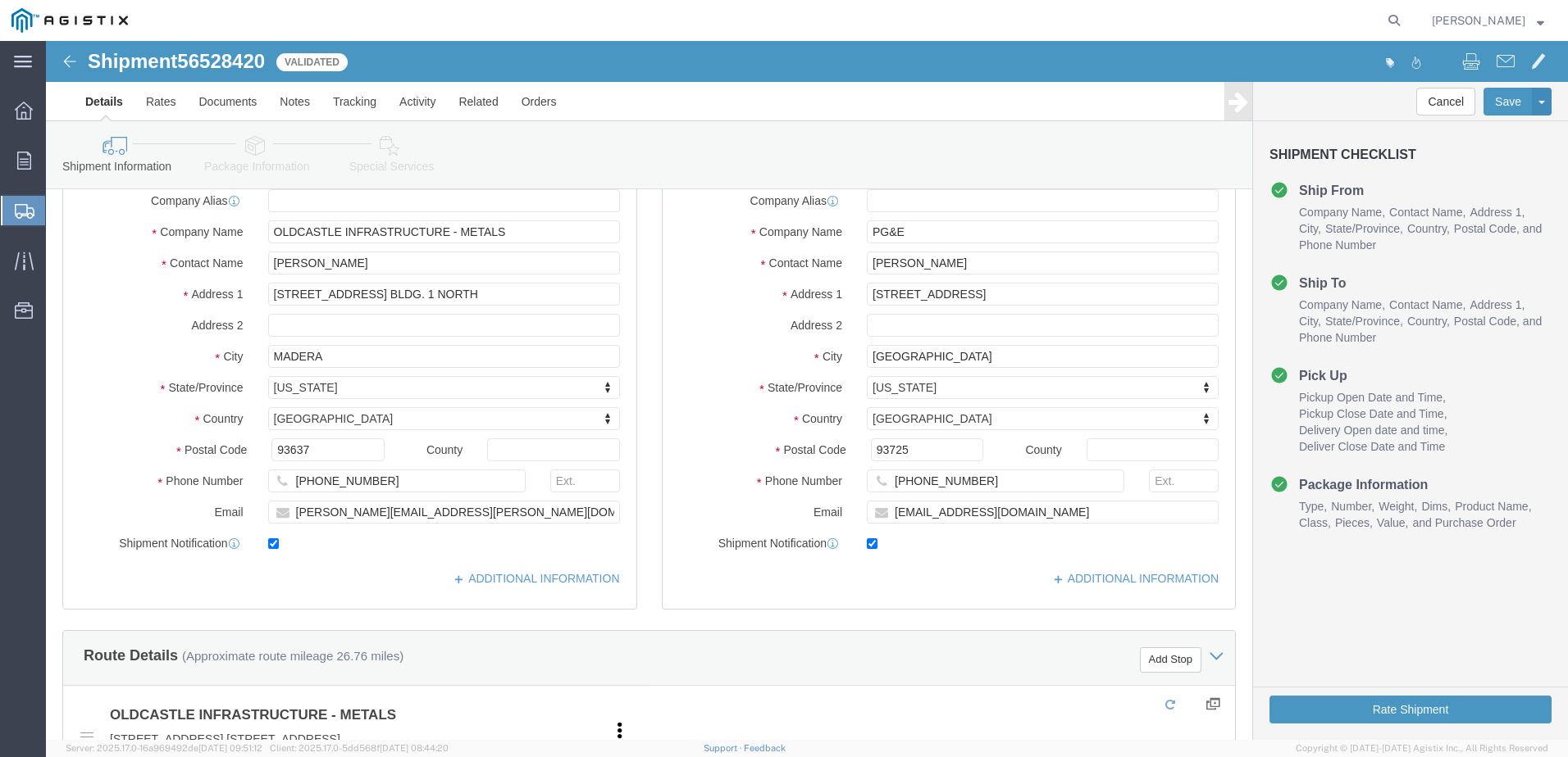
scroll to position [328, 0]
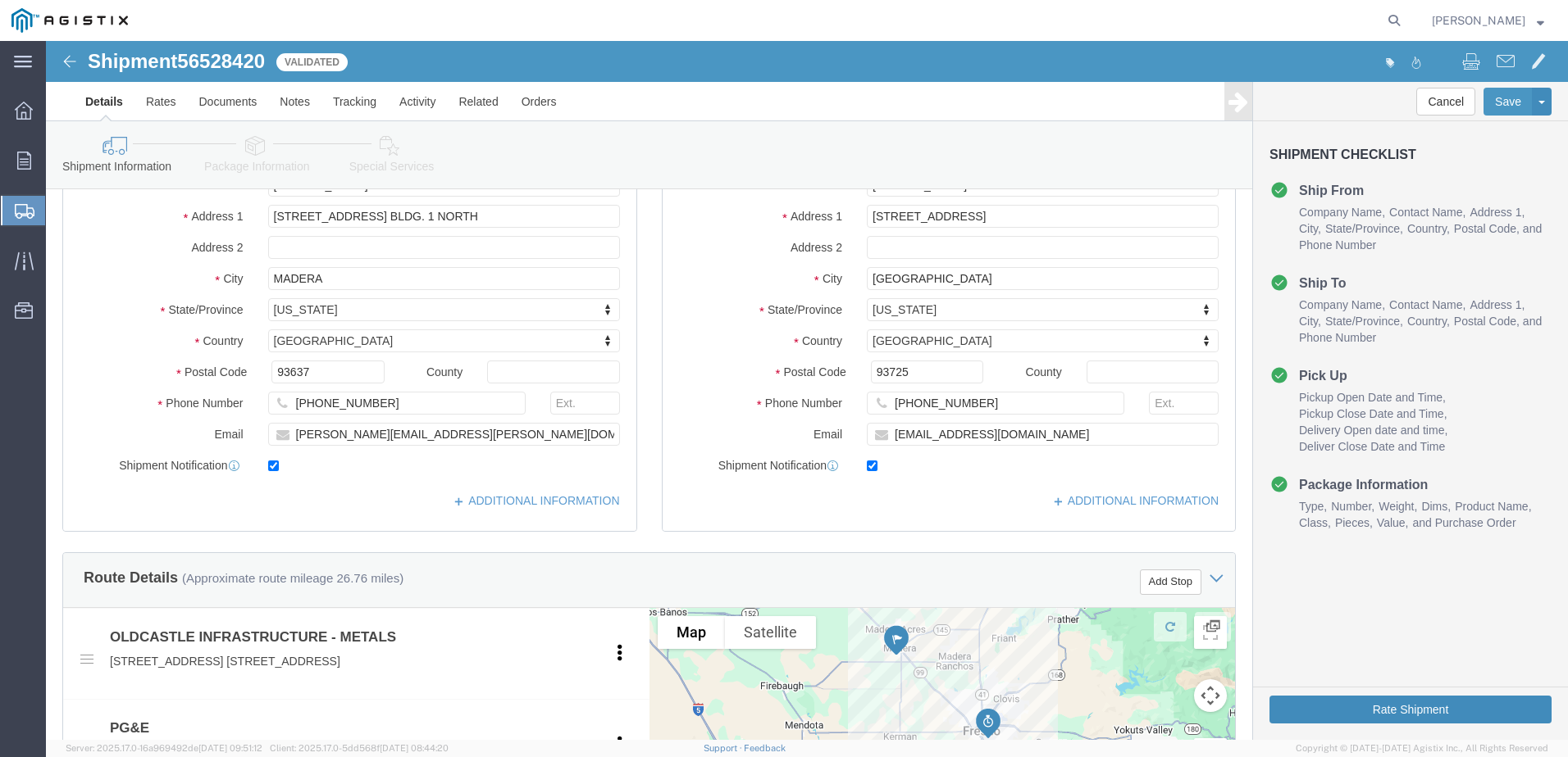
click button "Rate Shipment"
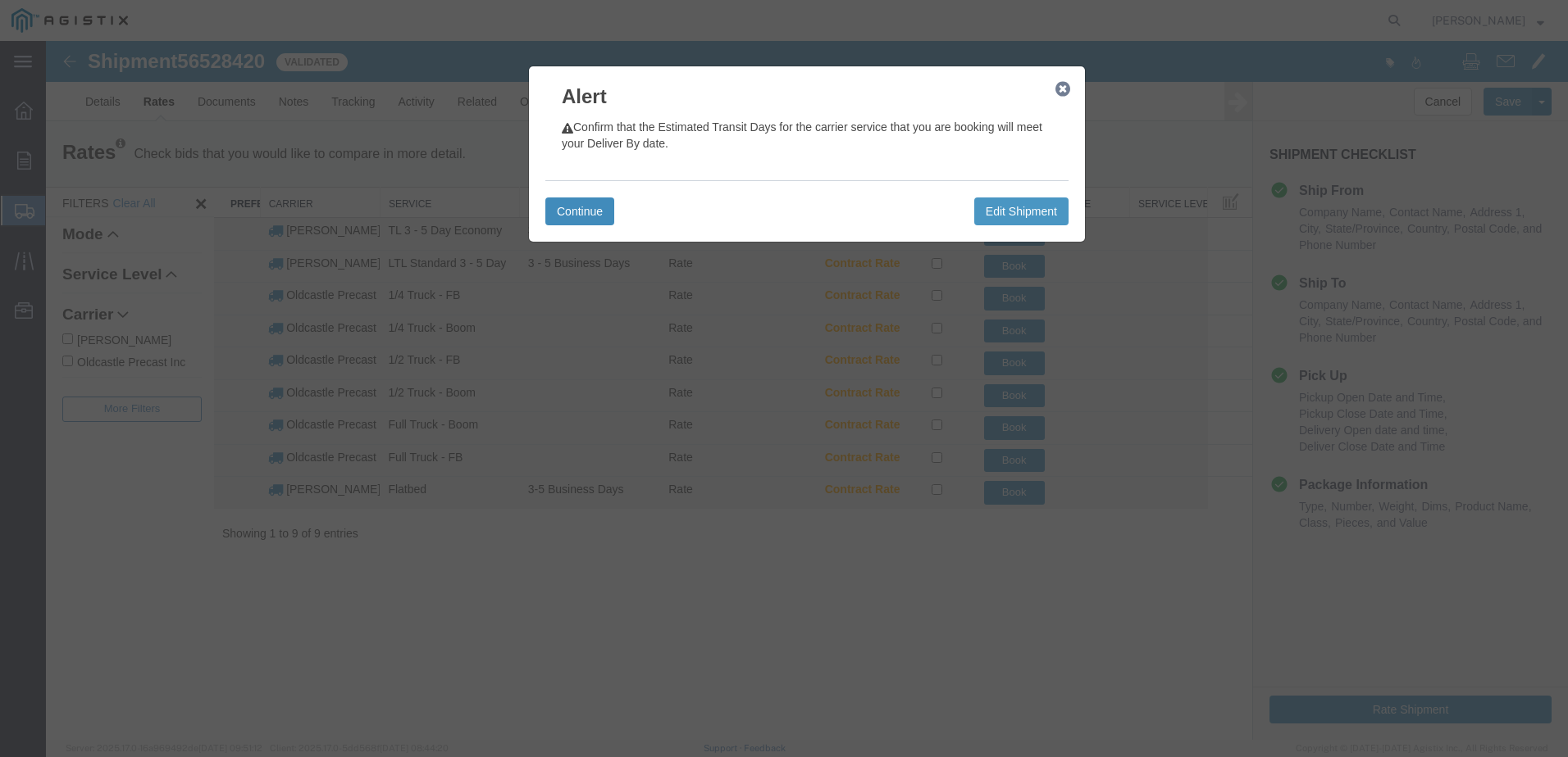
click at [602, 214] on button "Continue" at bounding box center [580, 212] width 69 height 28
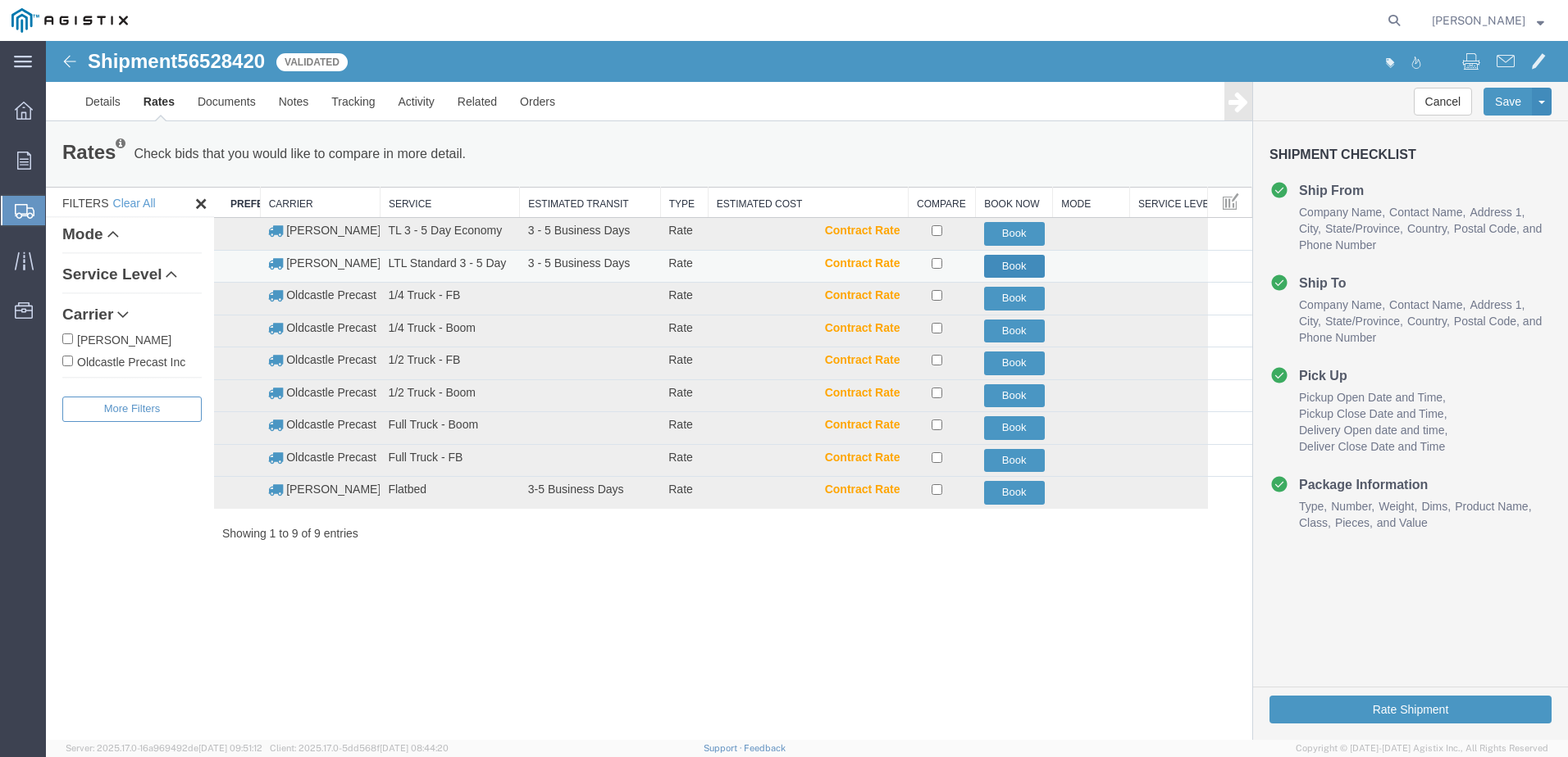
click at [997, 269] on button "Book" at bounding box center [1014, 267] width 60 height 24
